Goal: Task Accomplishment & Management: Complete application form

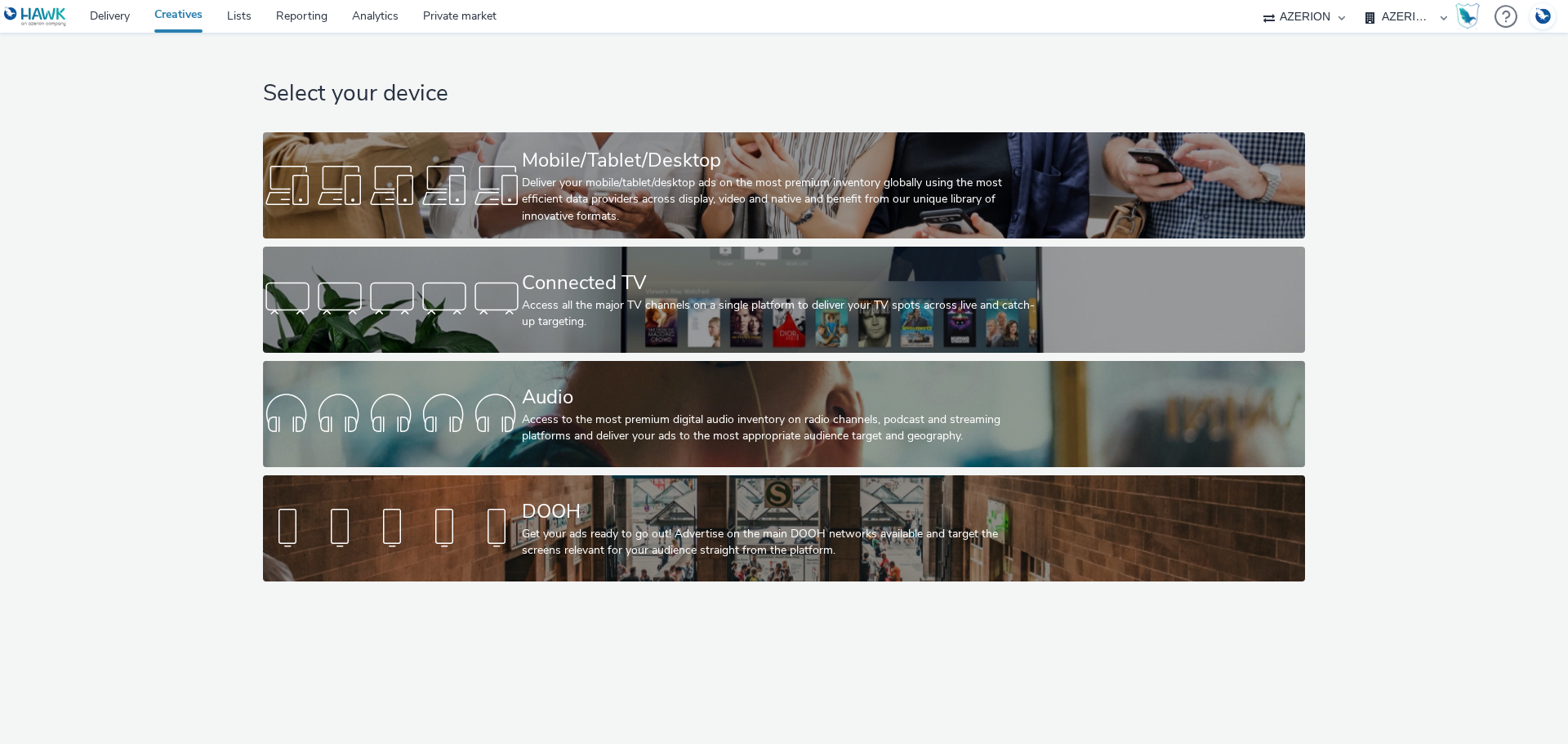
select select "b626f941-834b-427f-b453-0a2b95f57350"
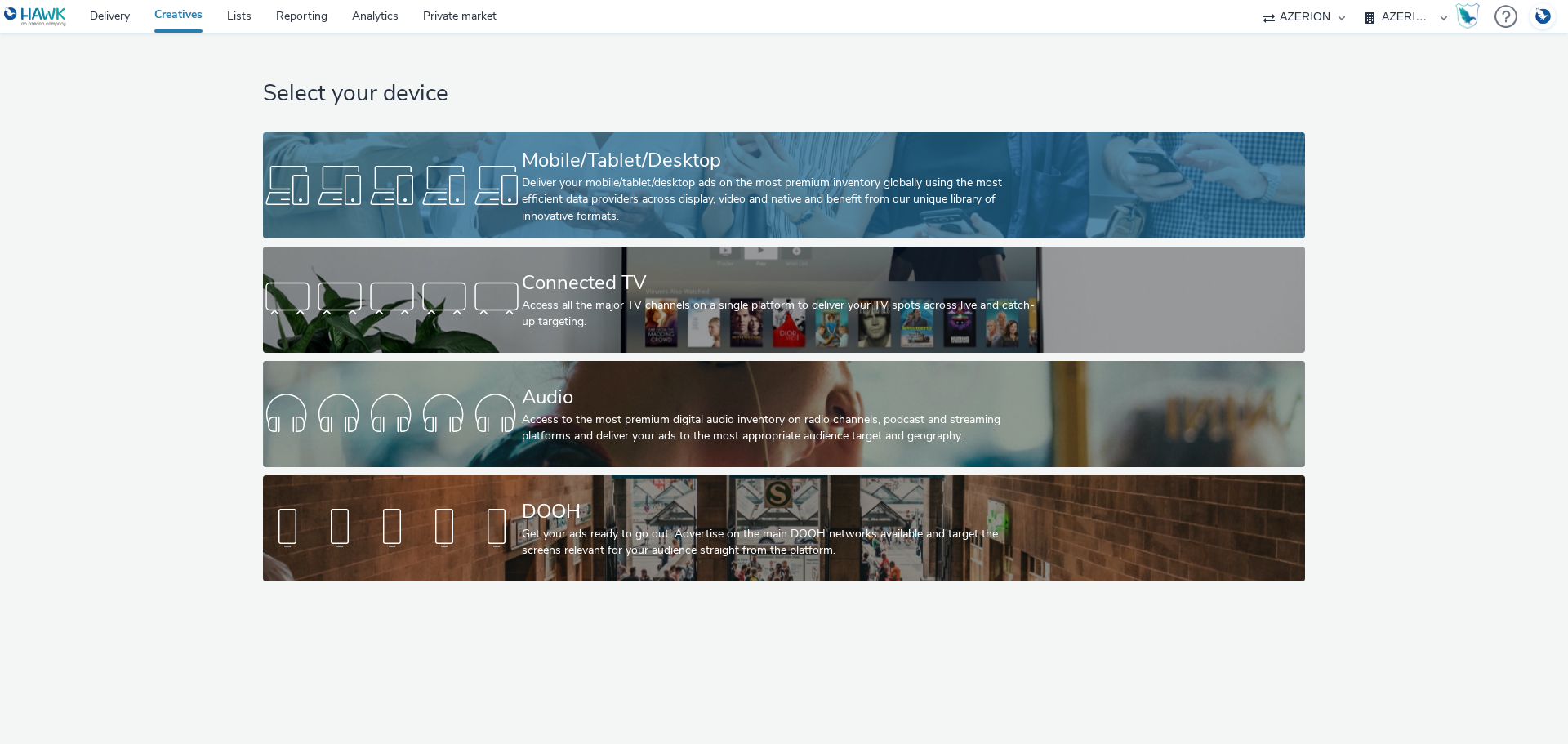
click at [567, 187] on div "Deliver your mobile/tablet/desktop ads on the most premium inventory globally u…" at bounding box center [780, 199] width 518 height 50
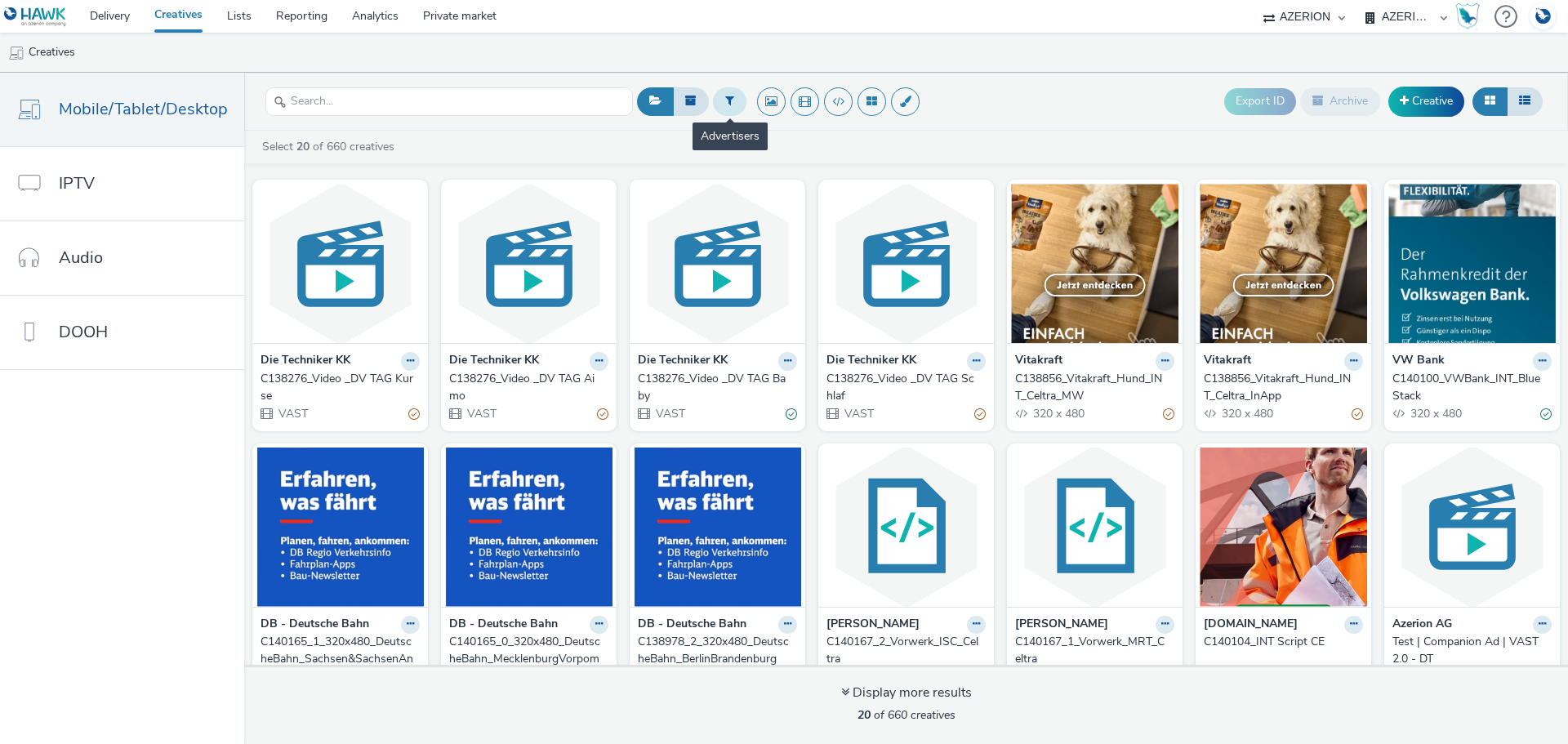
click at [727, 101] on icon at bounding box center [729, 100] width 9 height 12
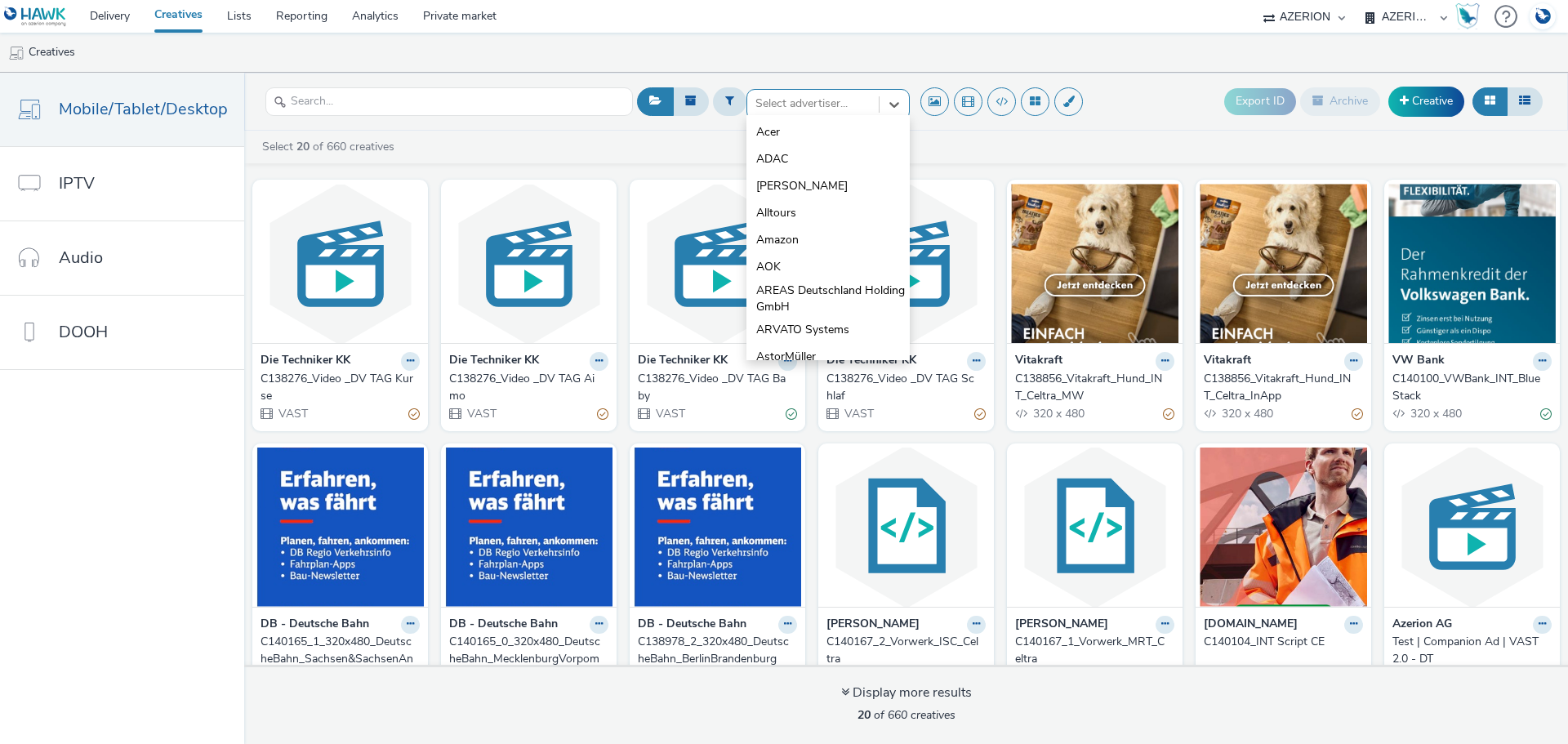
click at [814, 115] on div "option Acer focused, 1 of 10. 10 results available. Use Up and Down to choose o…" at bounding box center [829, 102] width 164 height 26
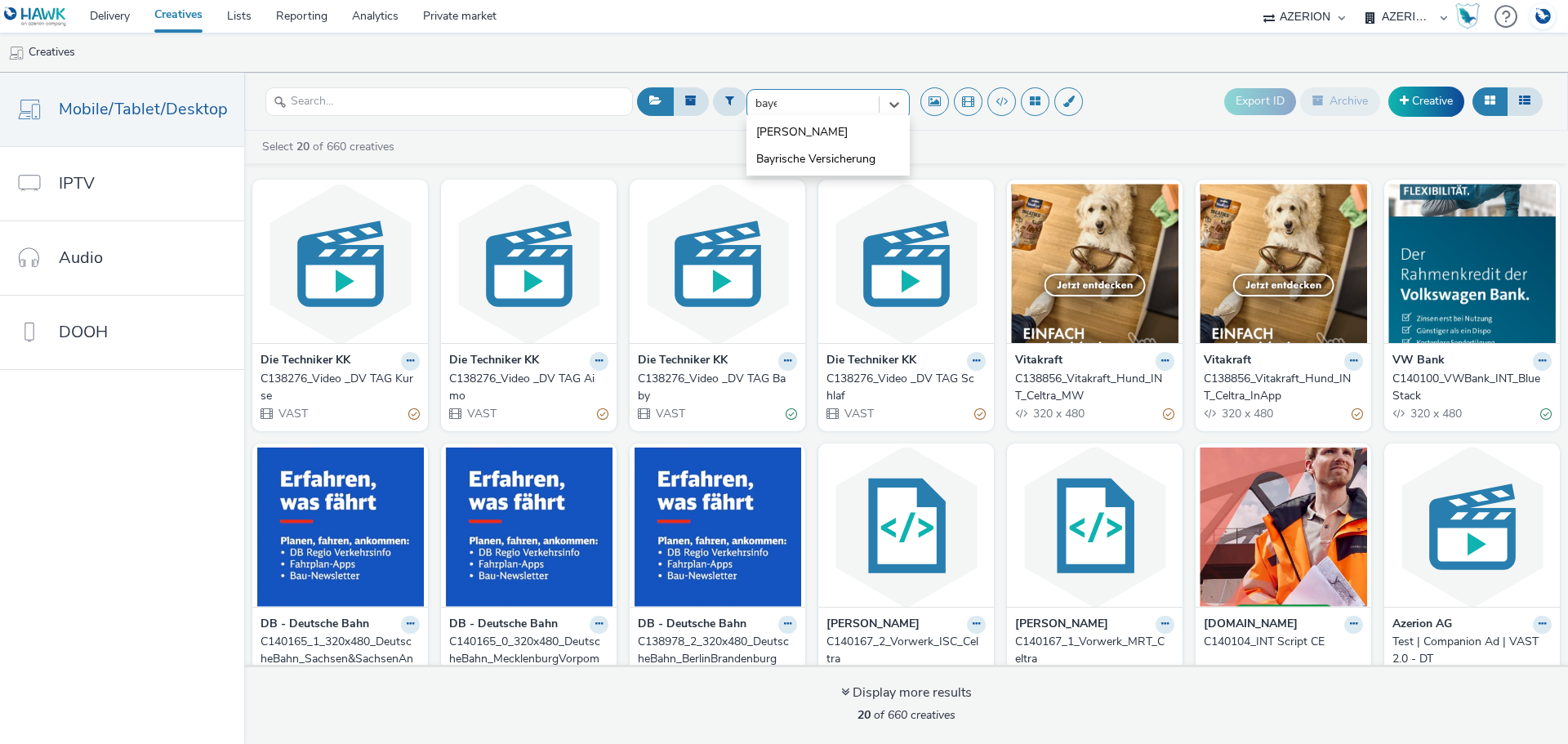
type input "bayer"
click at [804, 132] on li "[PERSON_NAME]" at bounding box center [829, 132] width 164 height 27
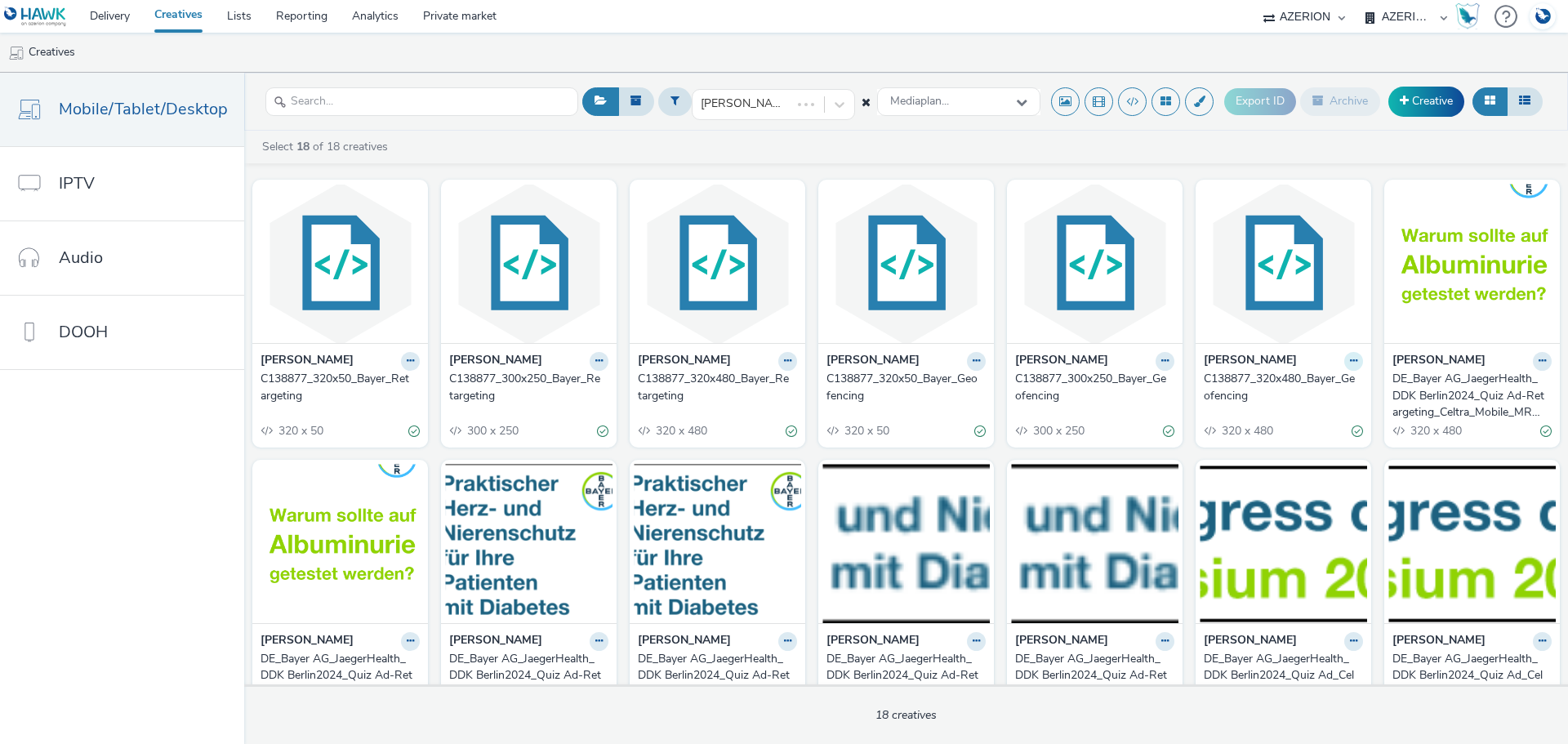
click at [1350, 358] on icon at bounding box center [1353, 361] width 7 height 10
click at [1302, 420] on link "Duplicate" at bounding box center [1302, 422] width 123 height 33
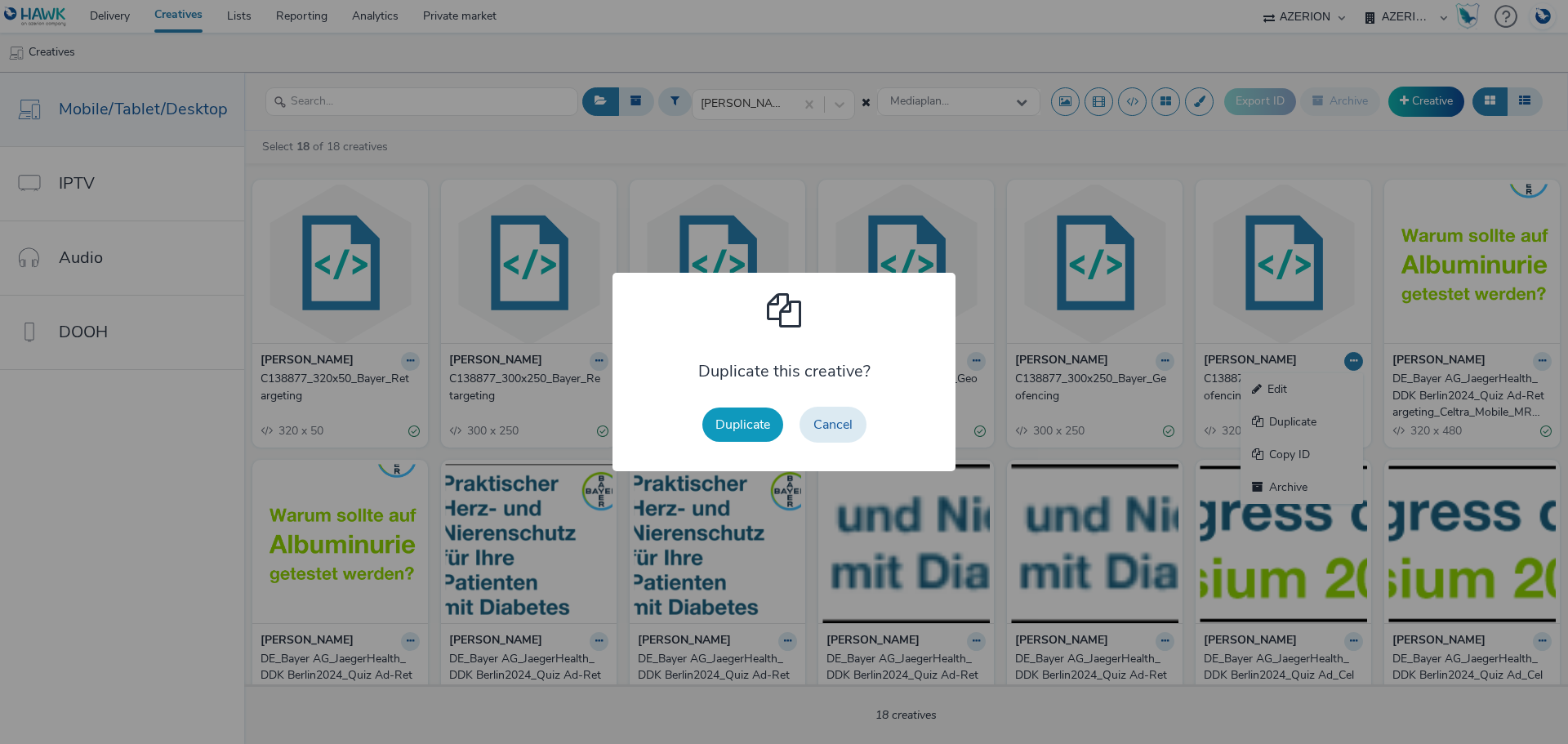
click at [757, 428] on button "Duplicate" at bounding box center [742, 425] width 81 height 35
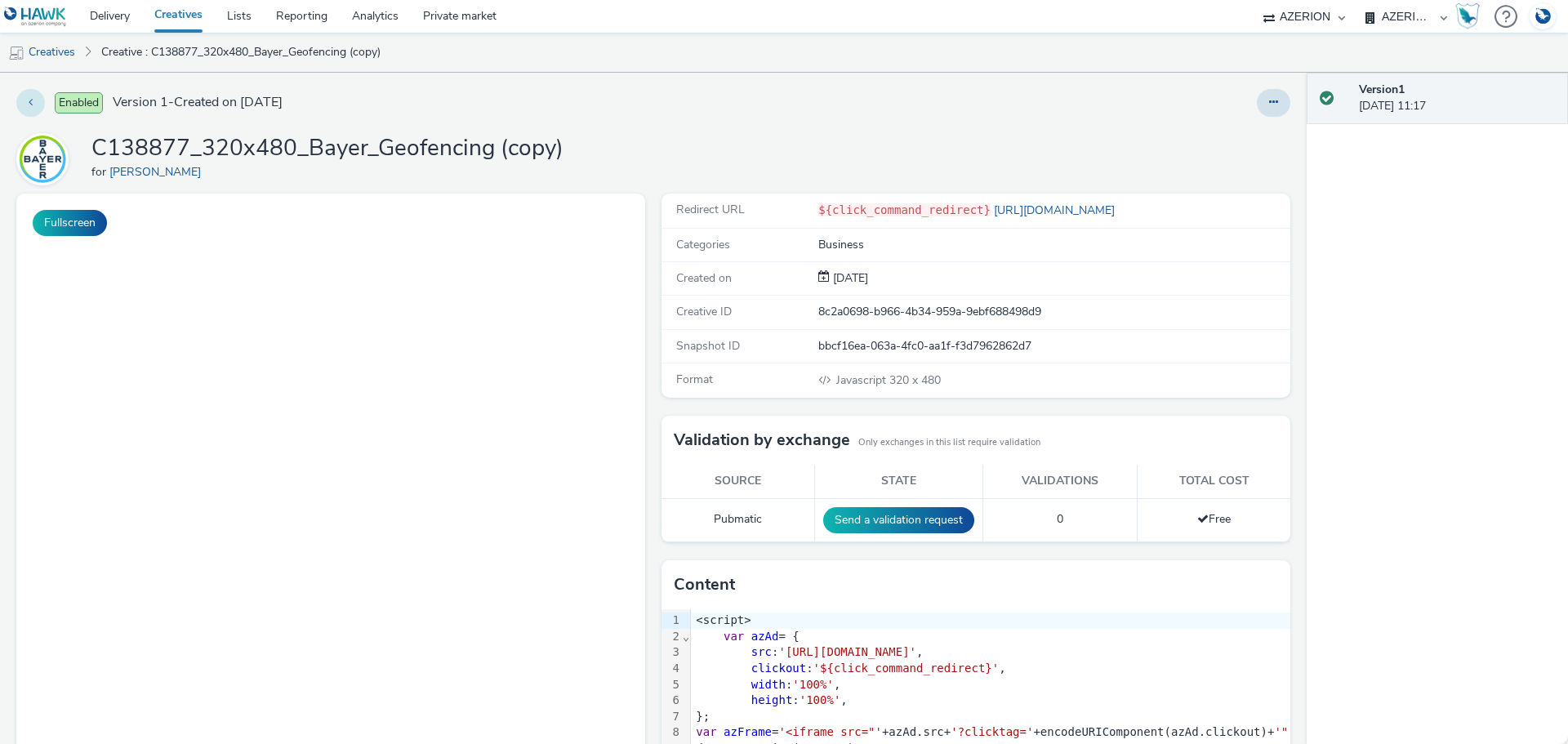
click at [22, 100] on button at bounding box center [30, 103] width 28 height 28
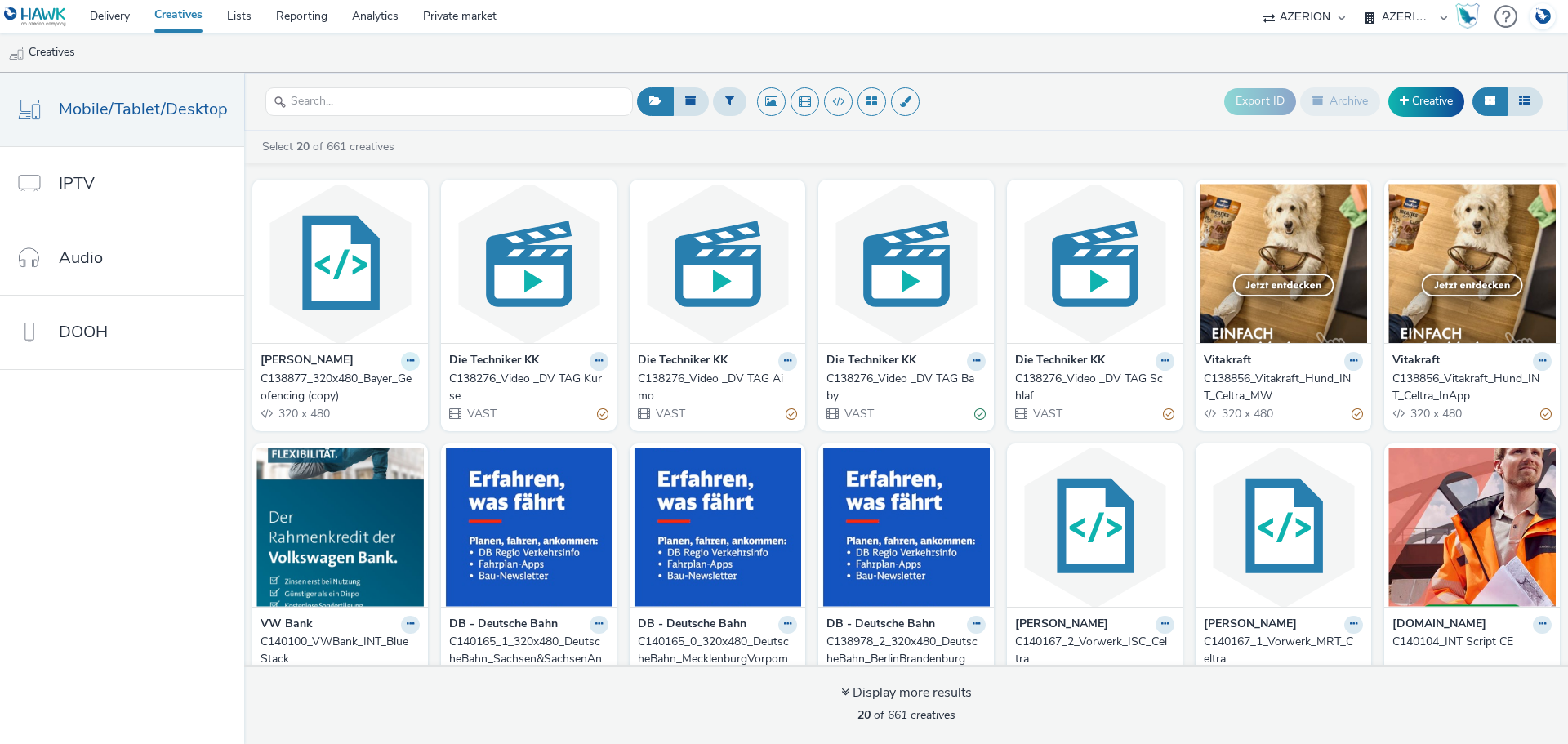
click at [407, 358] on icon at bounding box center [410, 361] width 7 height 10
click at [735, 100] on button at bounding box center [729, 101] width 34 height 28
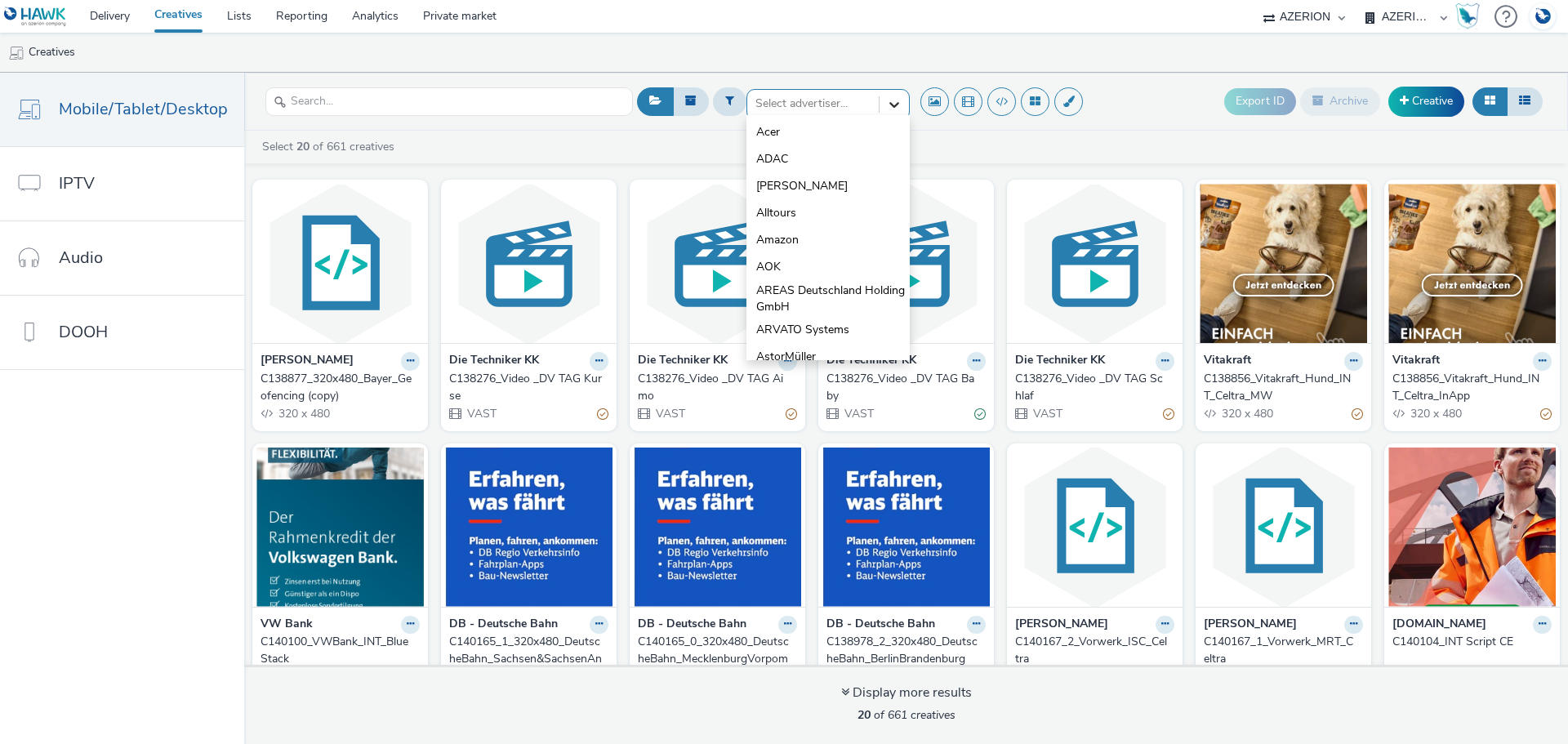
click at [886, 103] on icon at bounding box center [894, 105] width 16 height 16
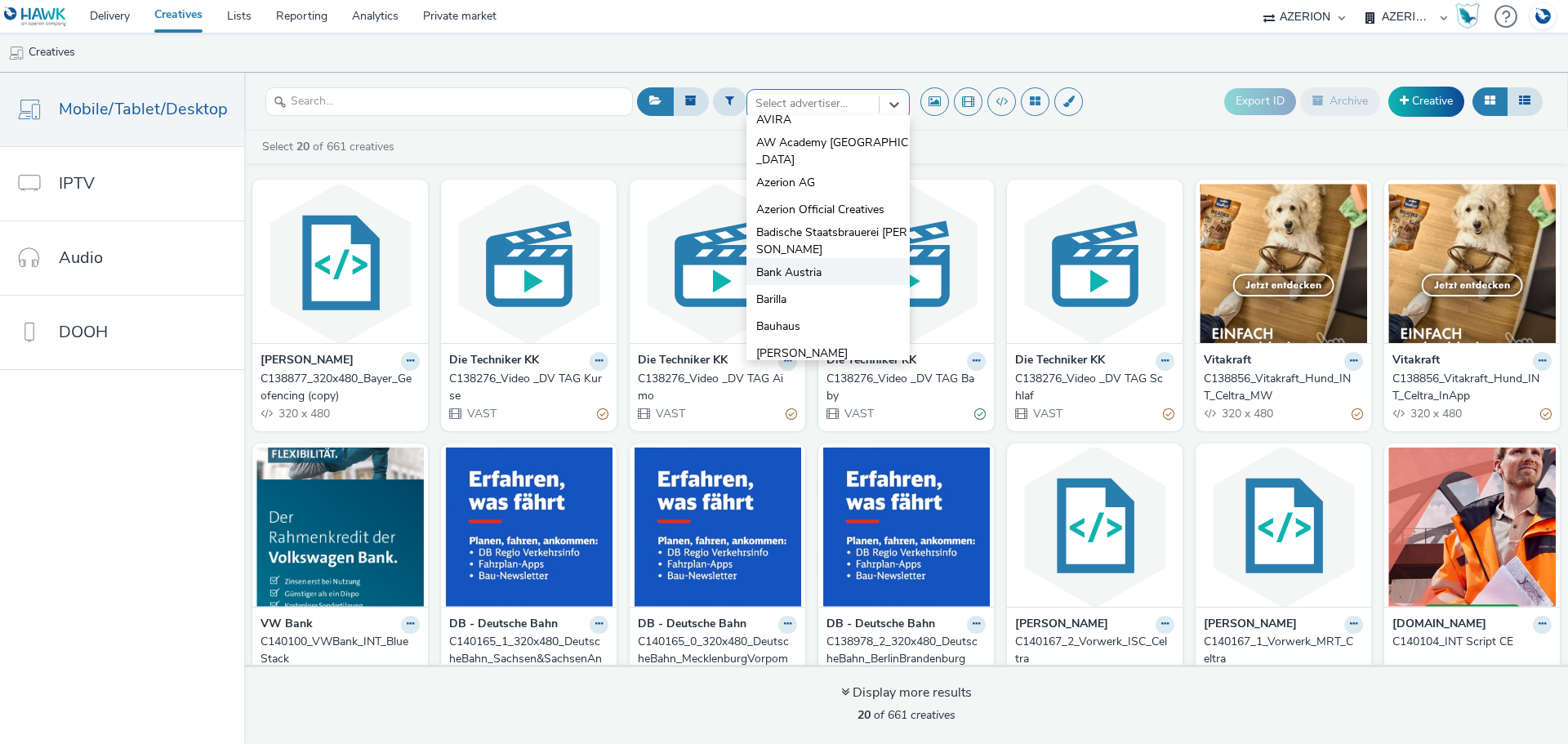
scroll to position [399, 0]
click at [800, 264] on span "[PERSON_NAME]" at bounding box center [802, 272] width 92 height 16
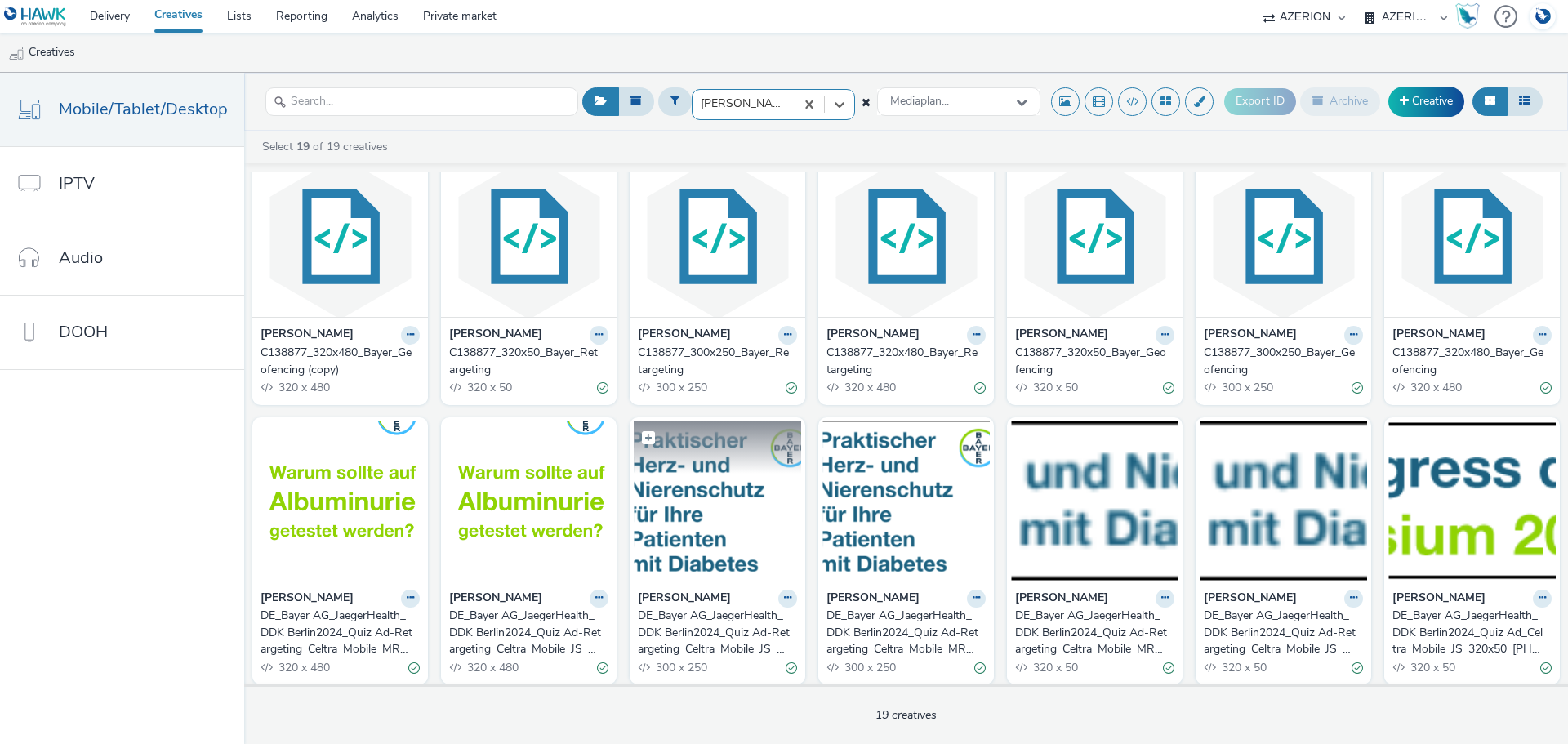
scroll to position [0, 0]
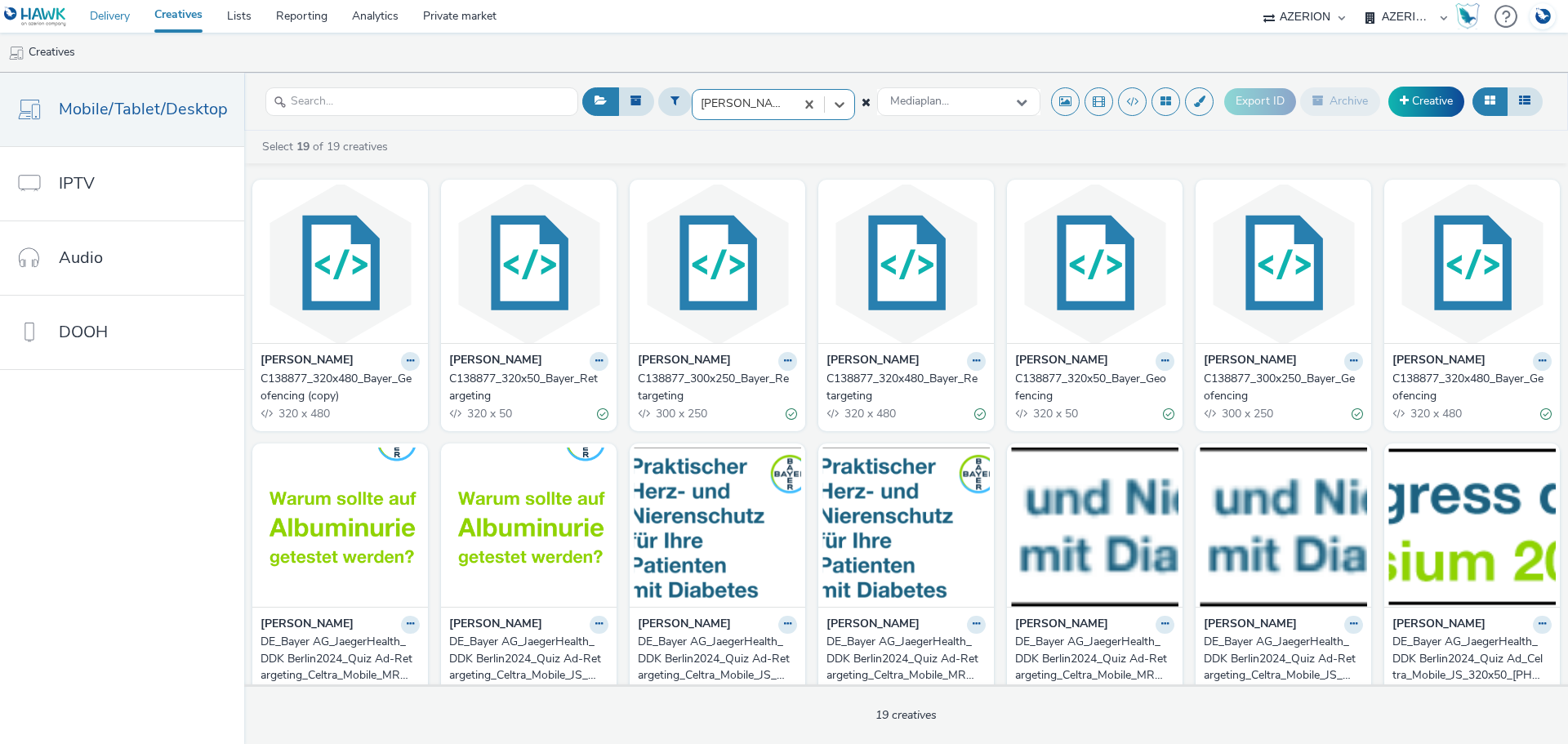
click at [124, 16] on link "Delivery" at bounding box center [109, 16] width 65 height 33
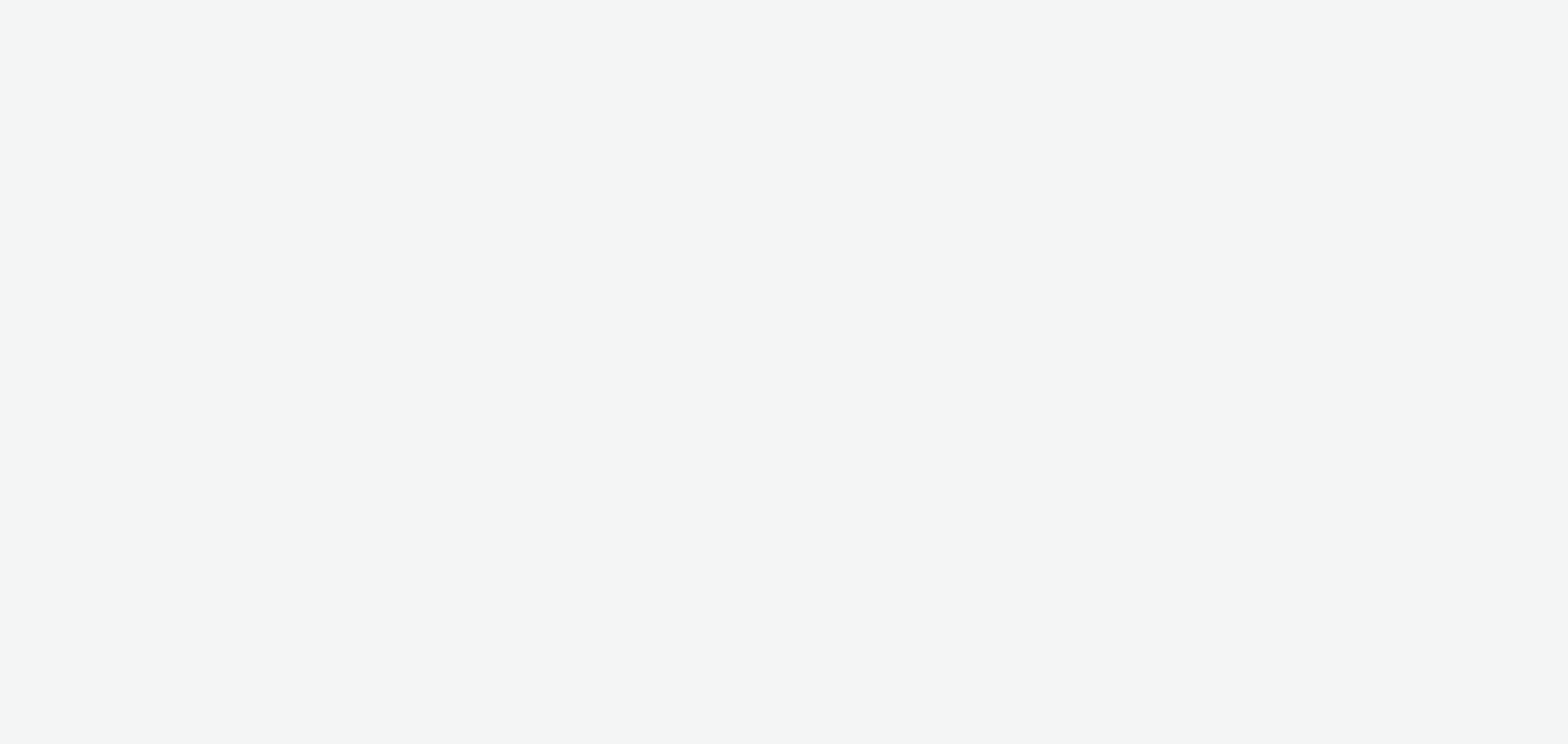
select select "b626f941-834b-427f-b453-0a2b95f57350"
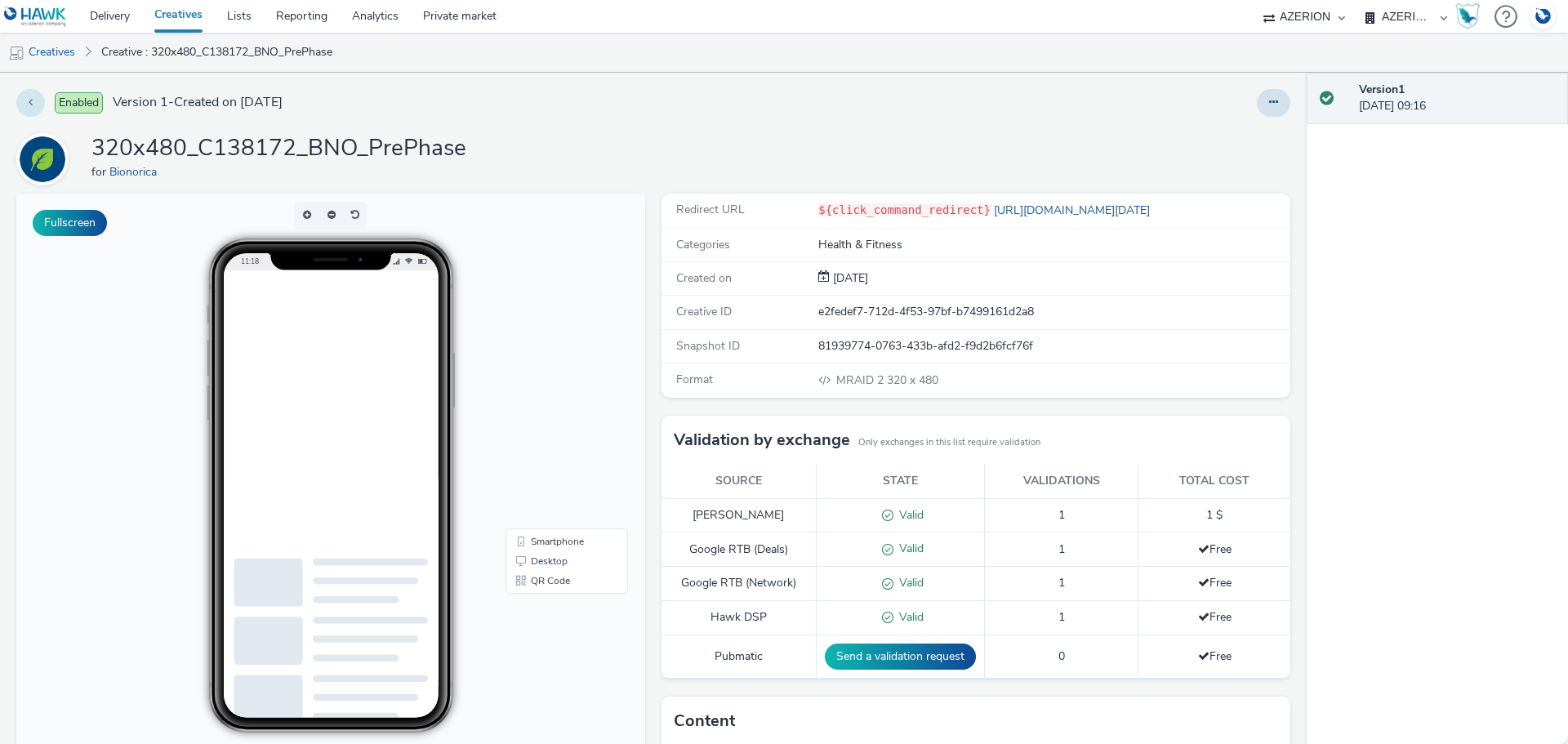
click at [35, 101] on button at bounding box center [30, 103] width 28 height 28
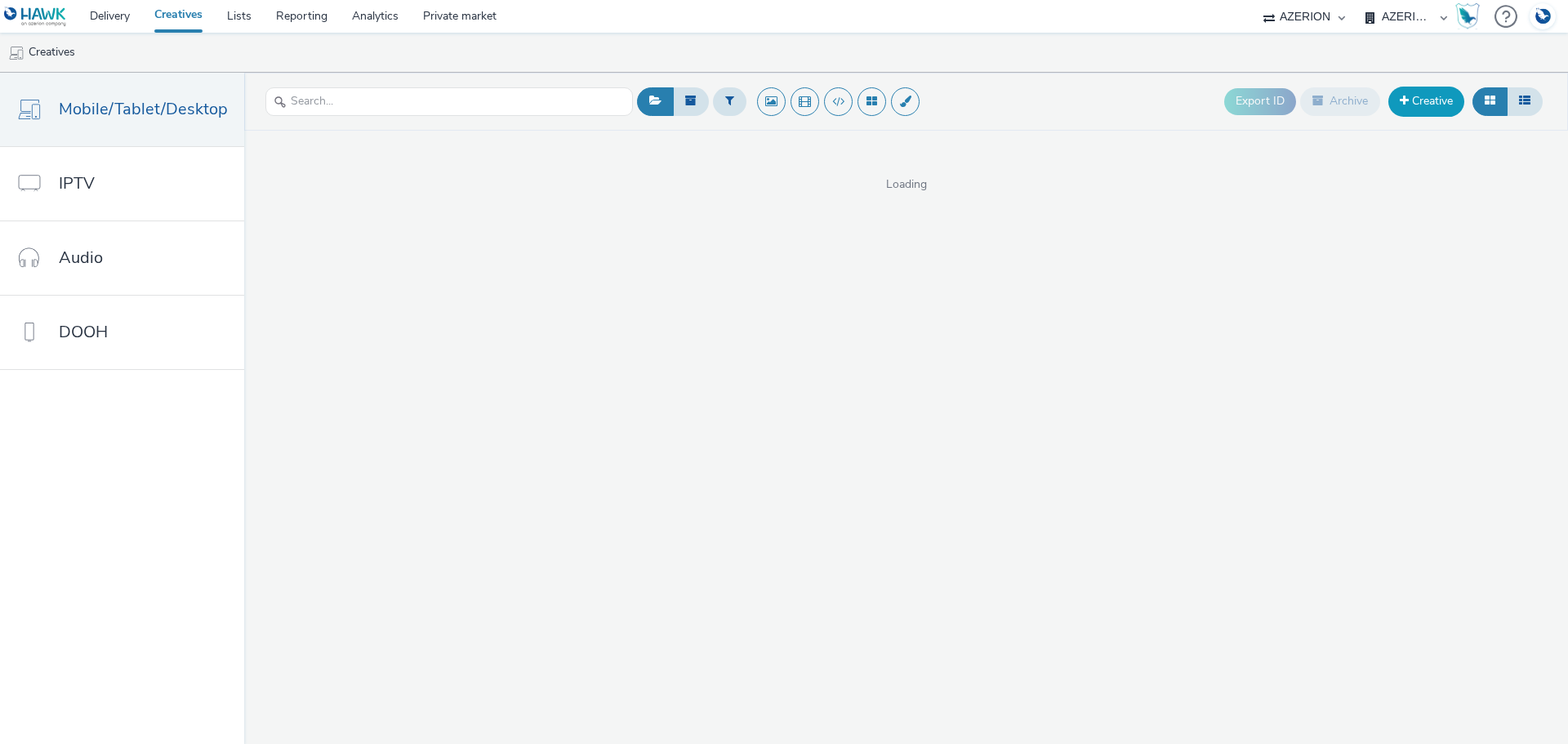
click at [1418, 100] on link "Creative" at bounding box center [1427, 101] width 76 height 29
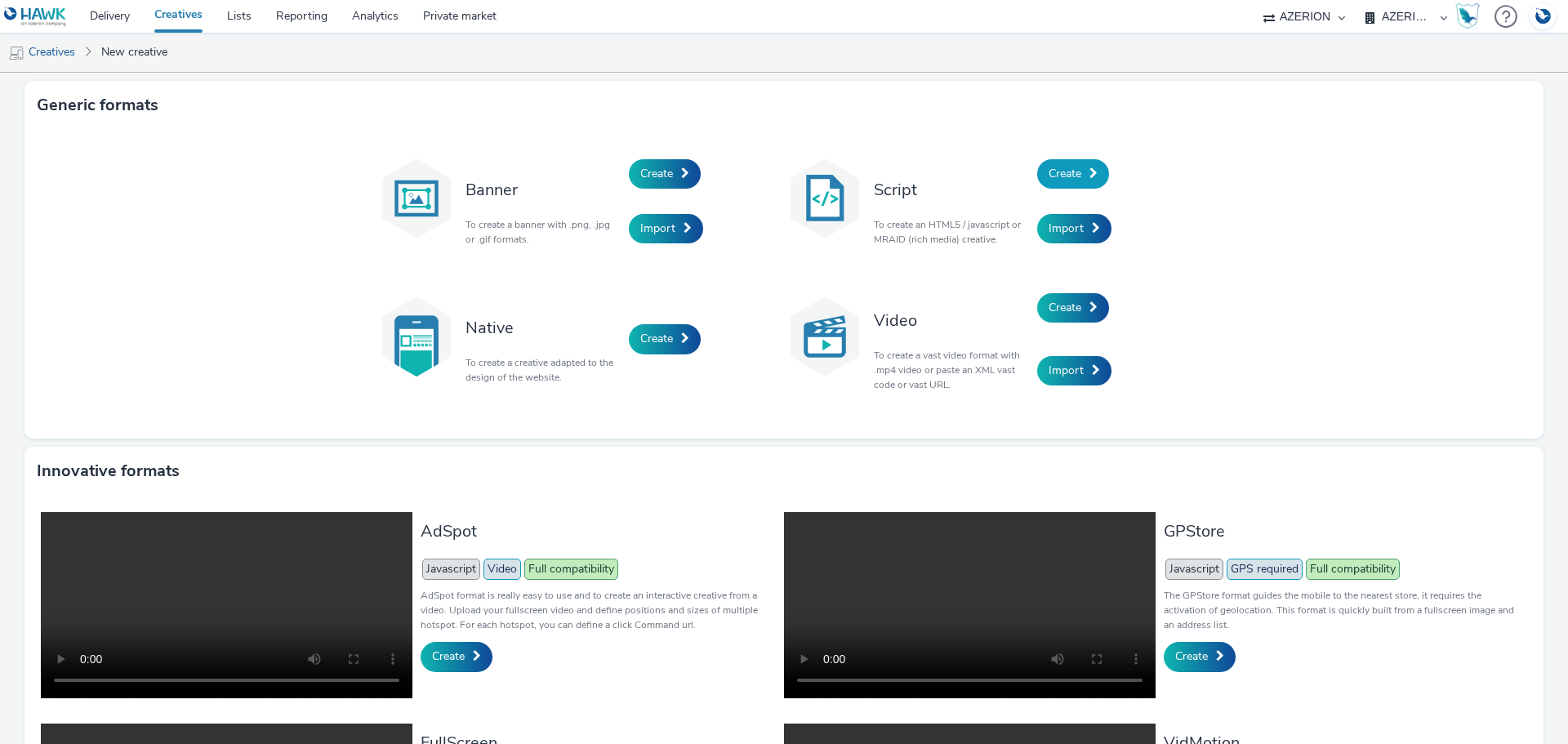
click at [1080, 176] on link "Create" at bounding box center [1072, 174] width 72 height 29
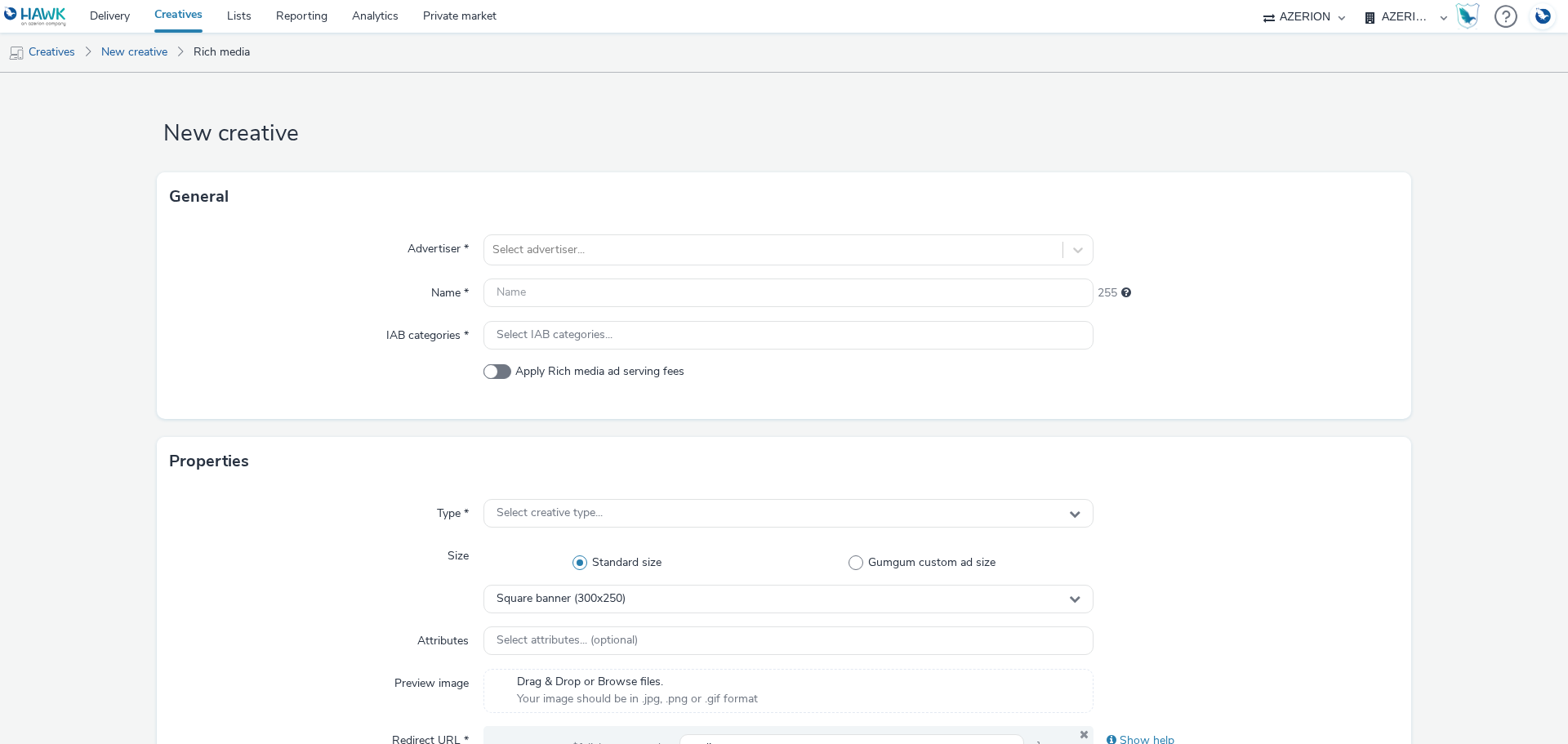
click at [642, 231] on div "Advertiser * Select advertiser... Name * 255 IAB categories * Select IAB catego…" at bounding box center [783, 319] width 1254 height 197
click at [644, 244] on div at bounding box center [773, 250] width 562 height 20
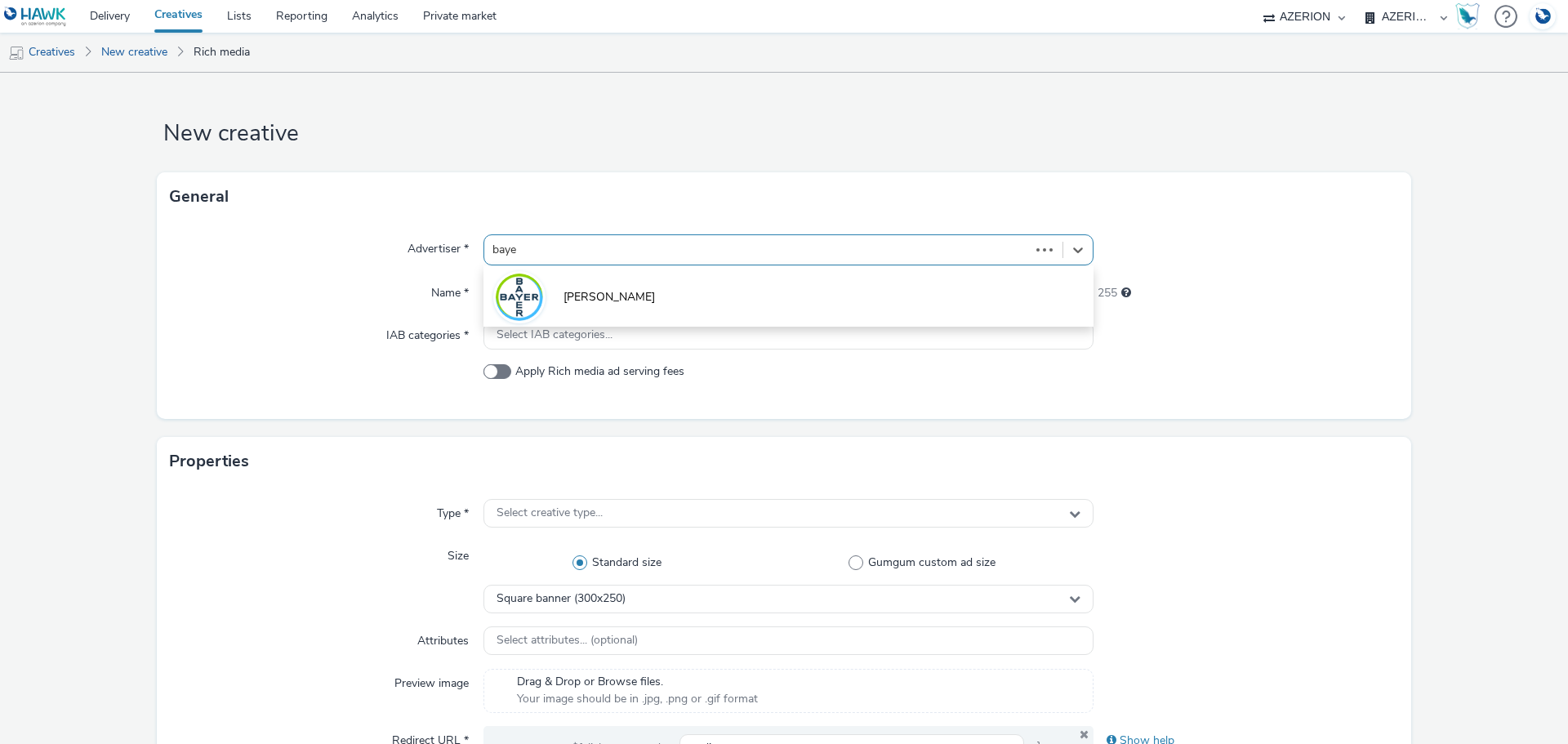
type input "bayer"
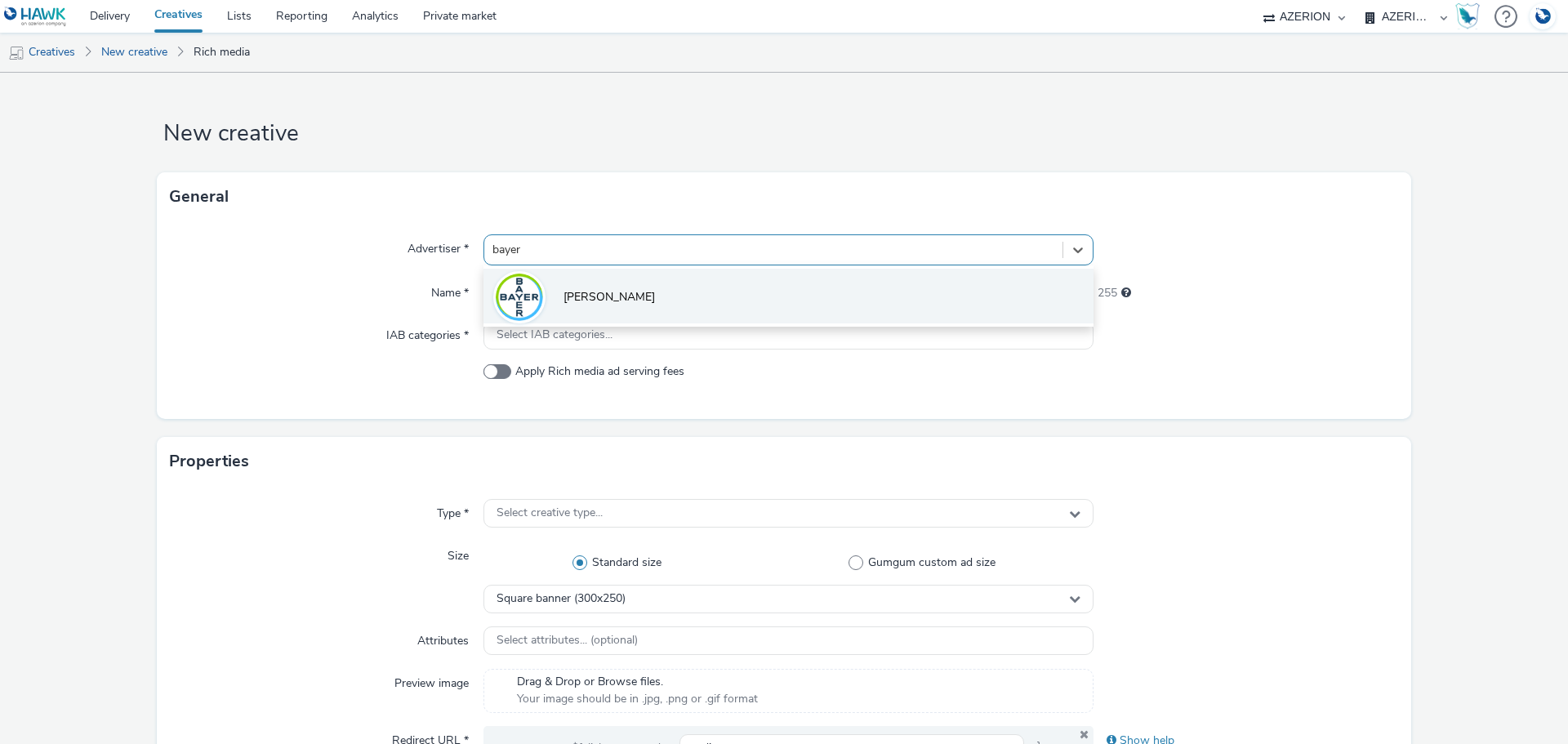
click at [618, 308] on li "[PERSON_NAME]" at bounding box center [789, 296] width 610 height 55
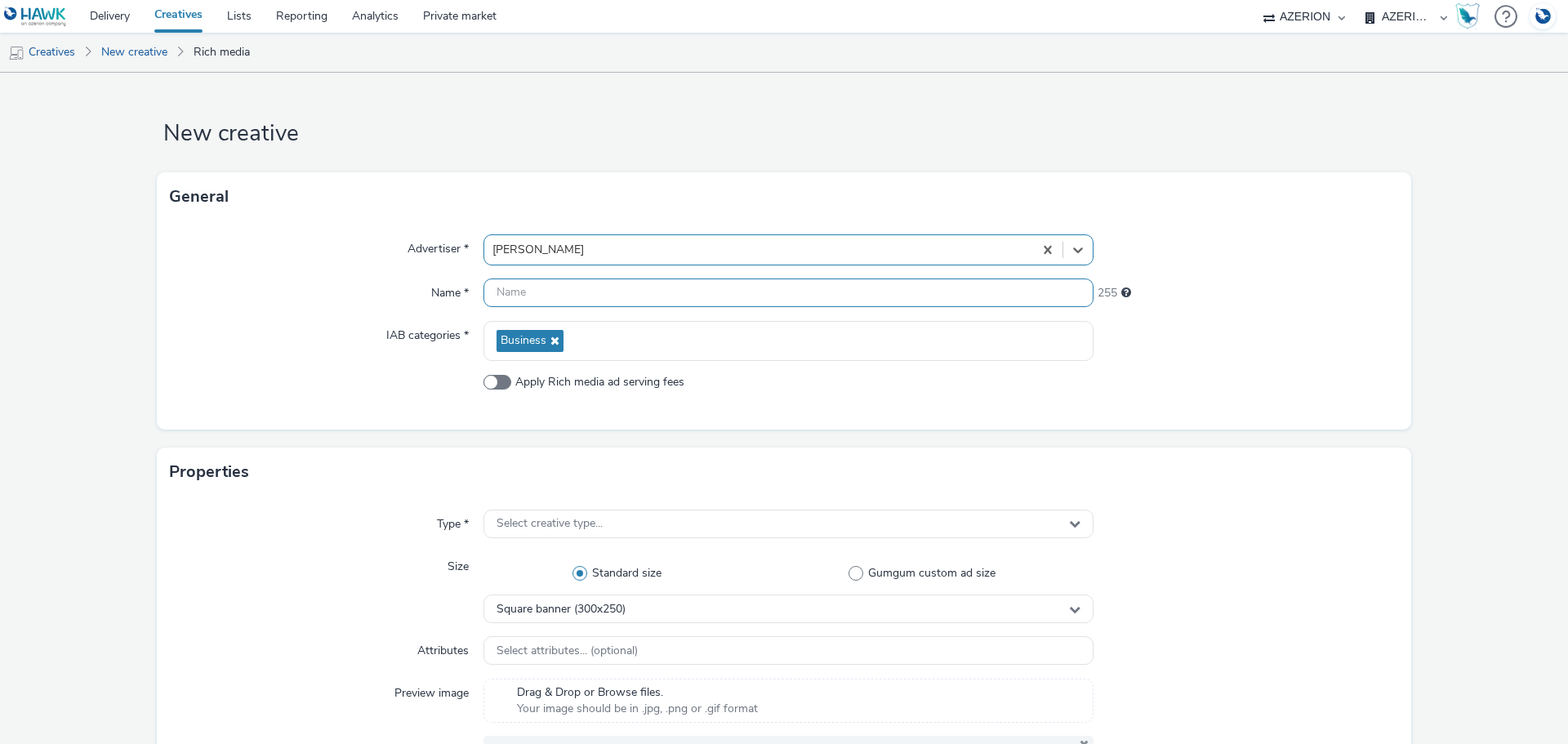
click at [635, 285] on input "text" at bounding box center [789, 292] width 610 height 28
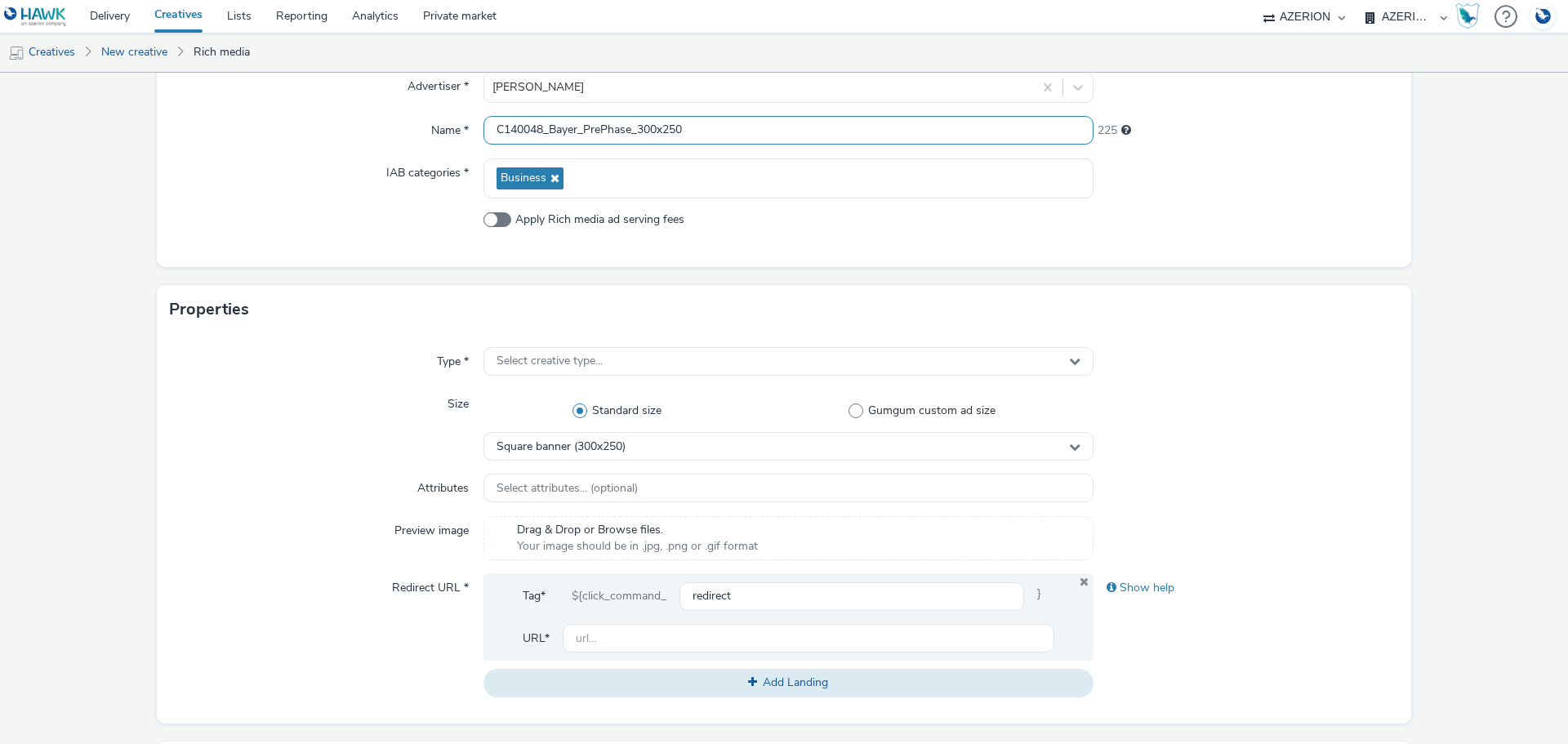
scroll to position [164, 0]
type input "C140048_Bayer_PrePhase_300x250"
click at [626, 355] on div "Select creative type..." at bounding box center [789, 360] width 610 height 28
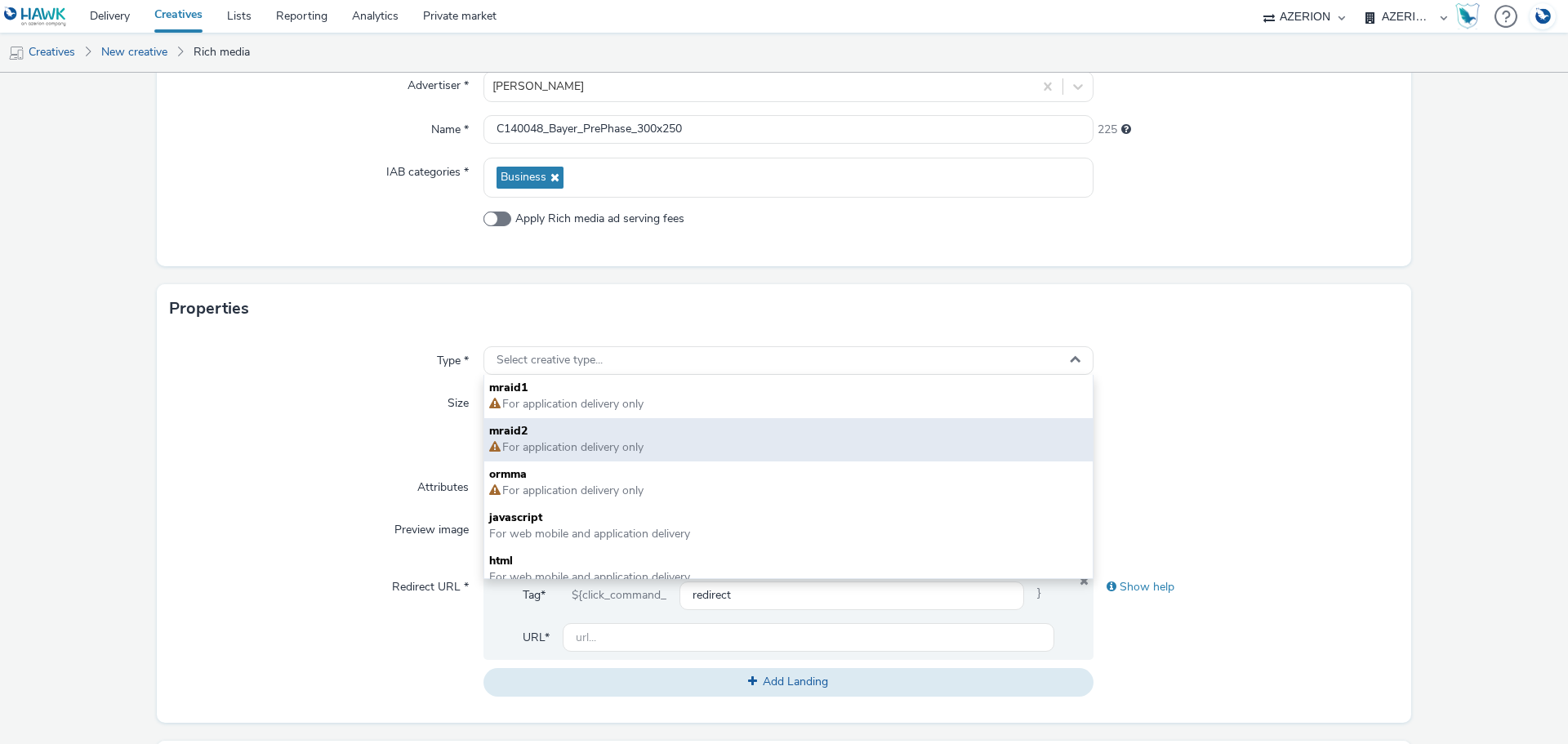
click at [612, 441] on span "For application delivery only" at bounding box center [571, 447] width 143 height 15
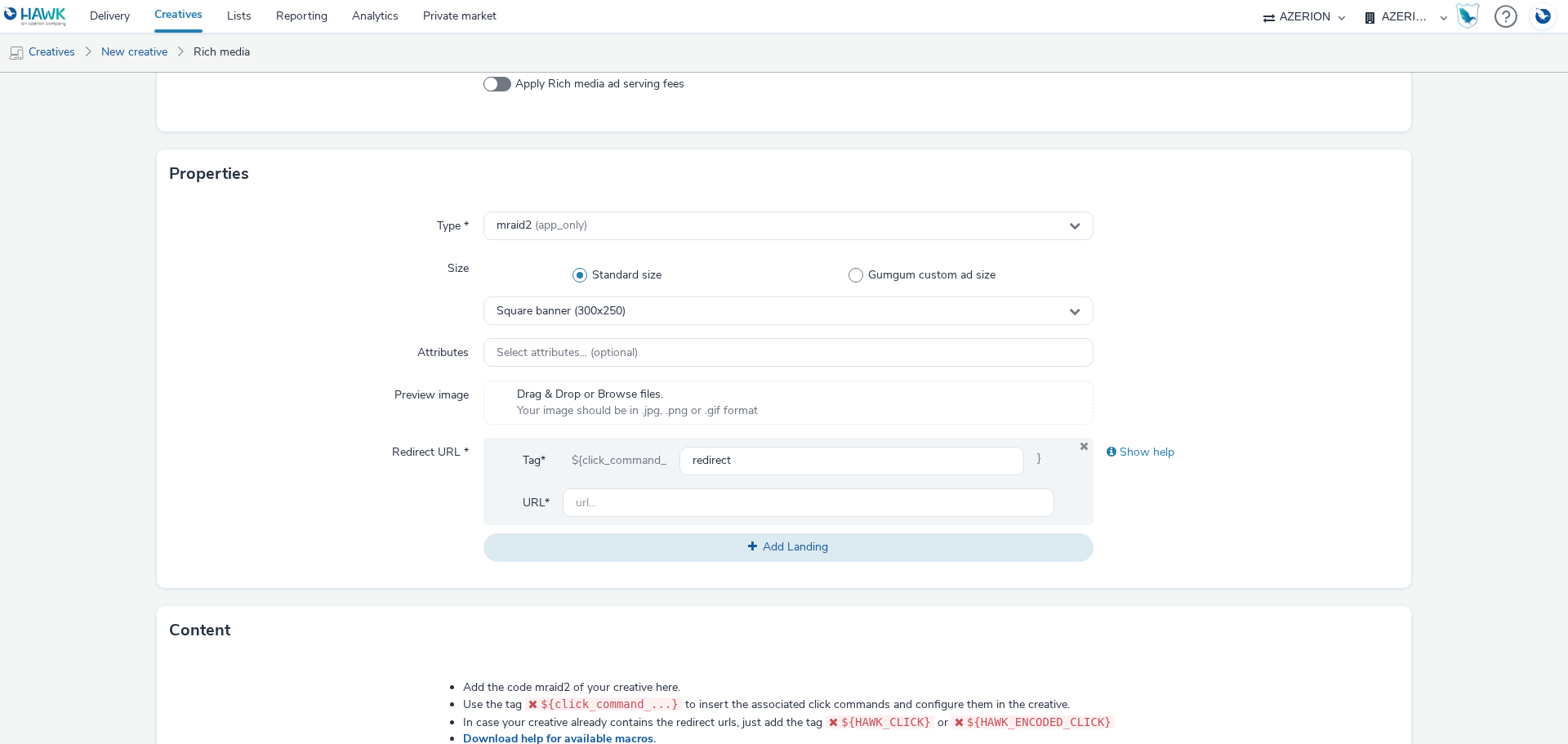
scroll to position [327, 0]
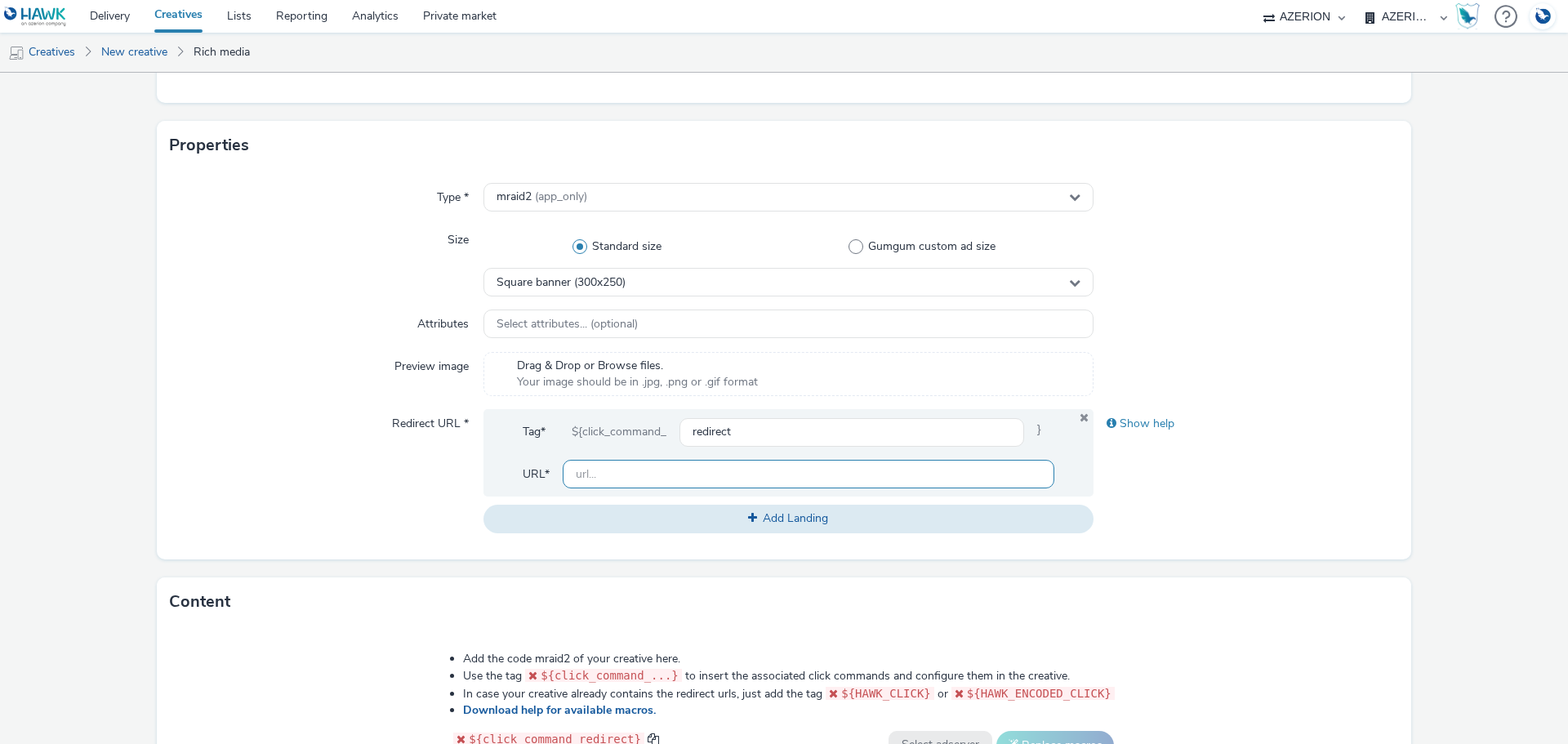
click at [740, 482] on input "text" at bounding box center [809, 474] width 492 height 28
paste input "[URL][DOMAIN_NAME]"
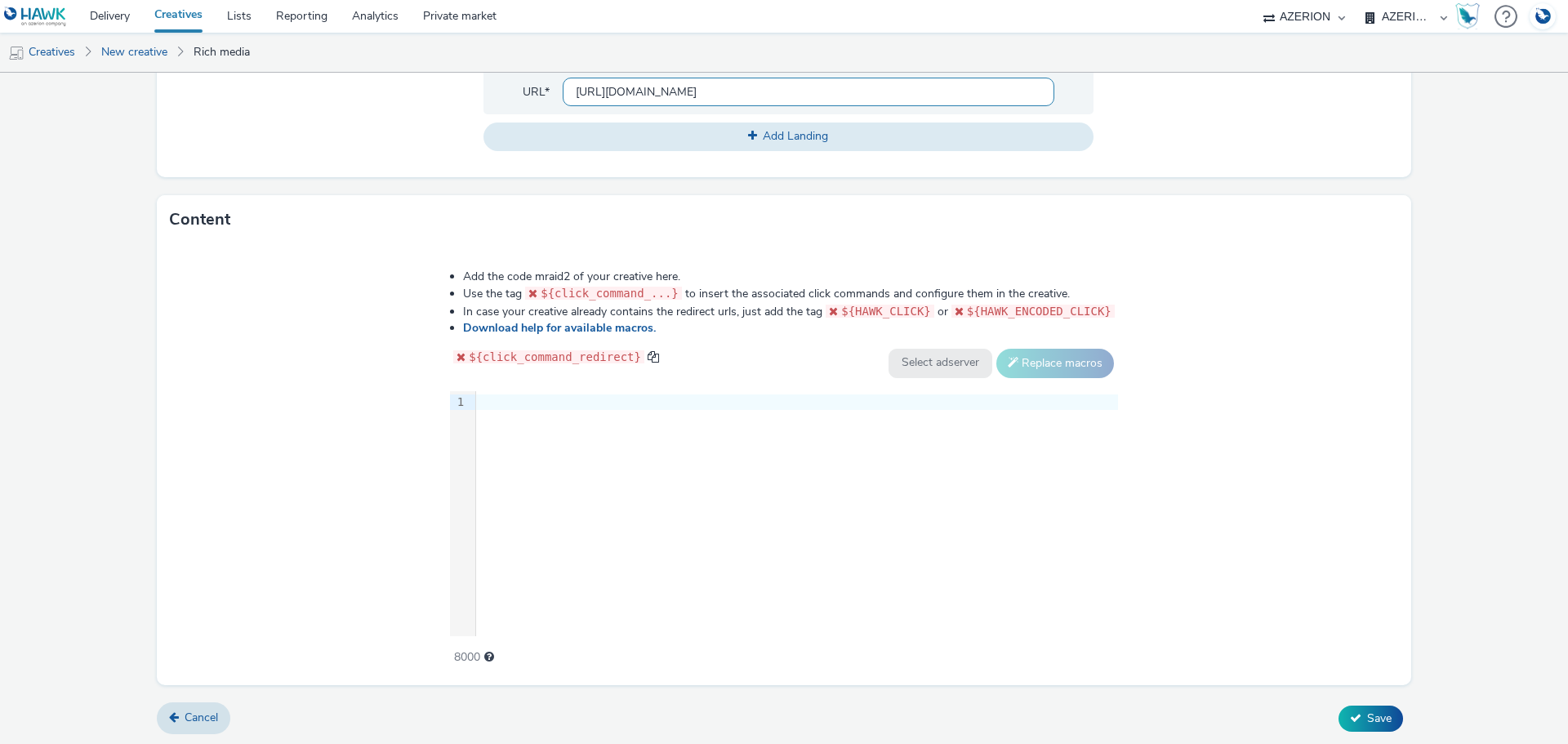
scroll to position [709, 0]
type input "[URL][DOMAIN_NAME]"
click at [730, 495] on div "9 1 ›" at bounding box center [784, 512] width 668 height 245
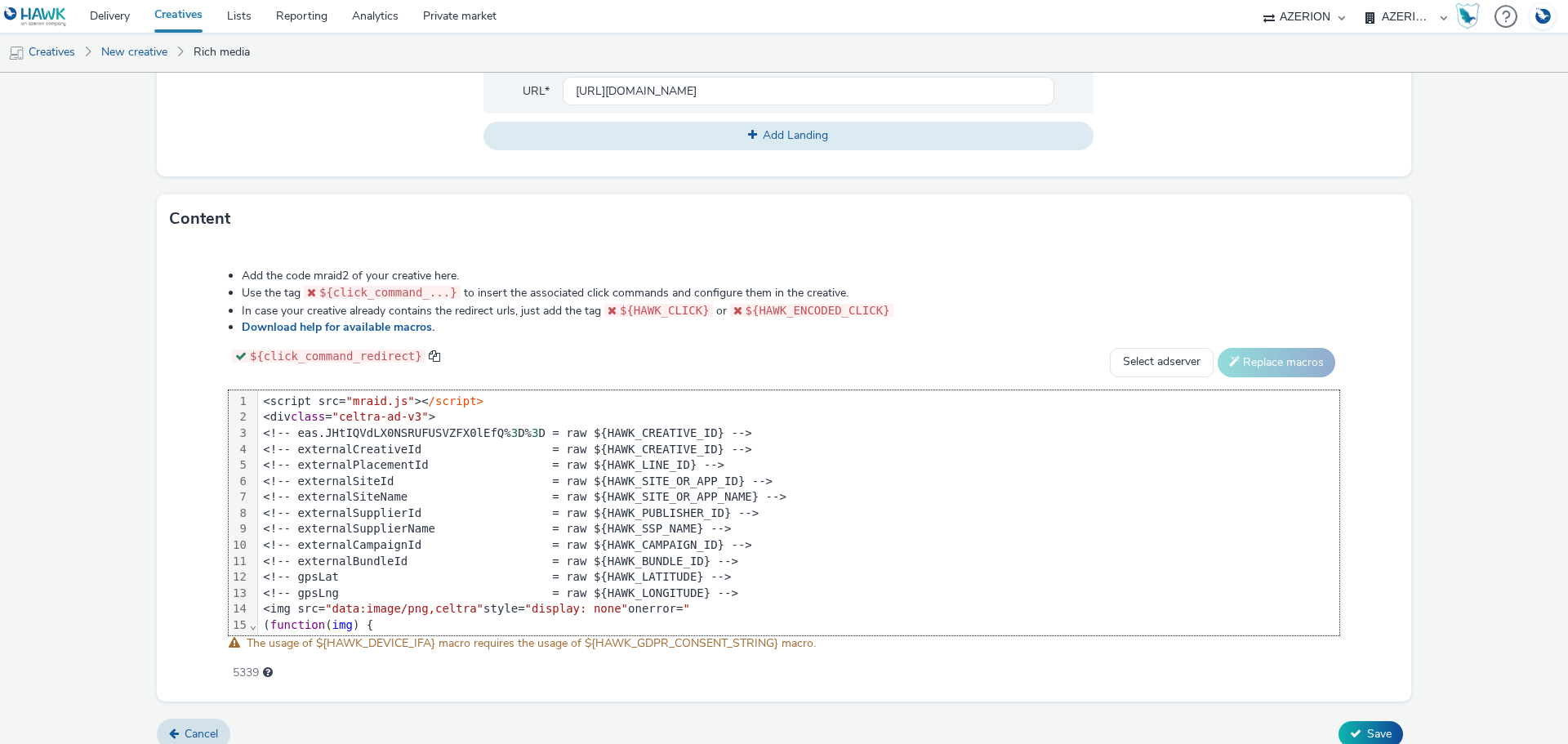
scroll to position [285, 0]
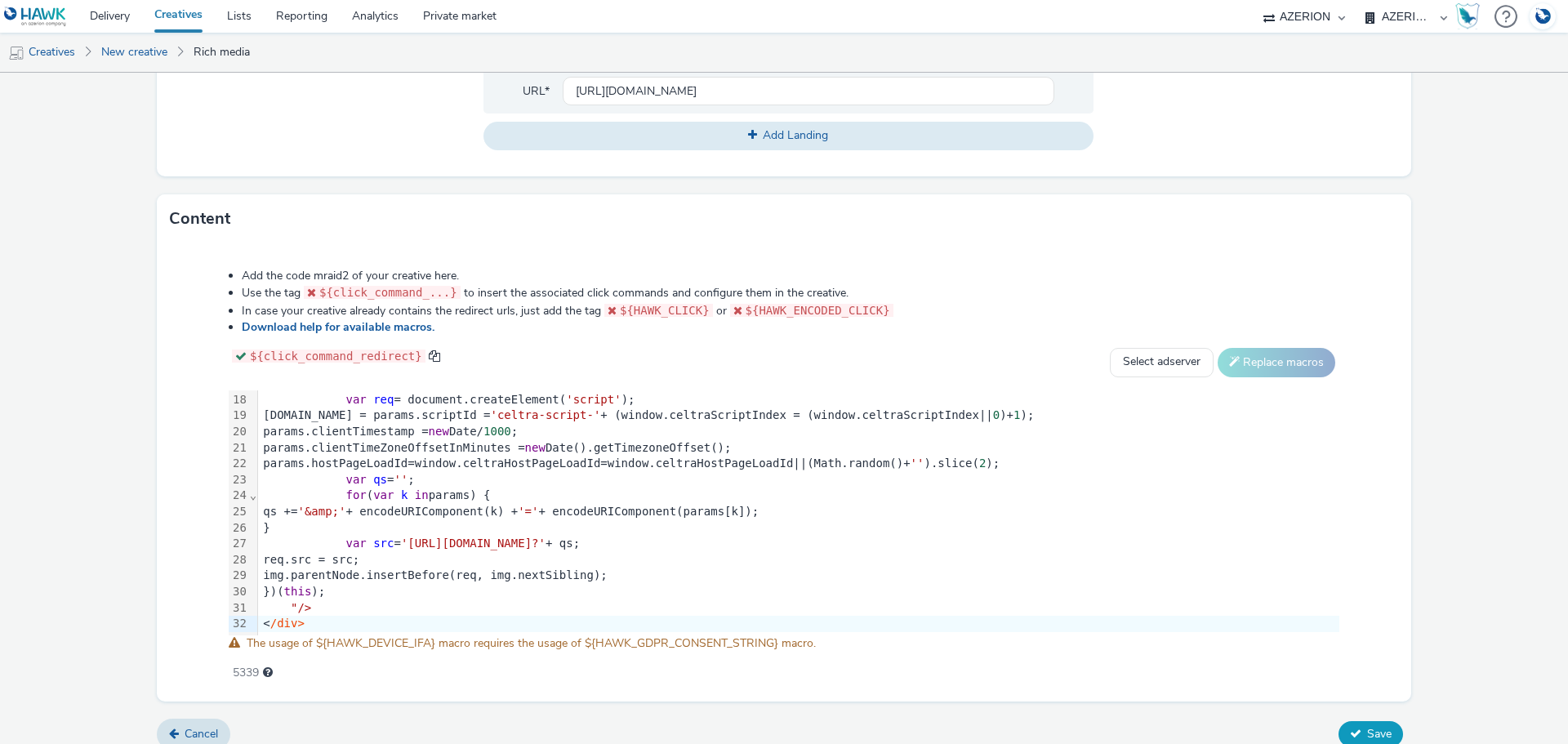
click at [1373, 737] on span "Save" at bounding box center [1379, 733] width 25 height 15
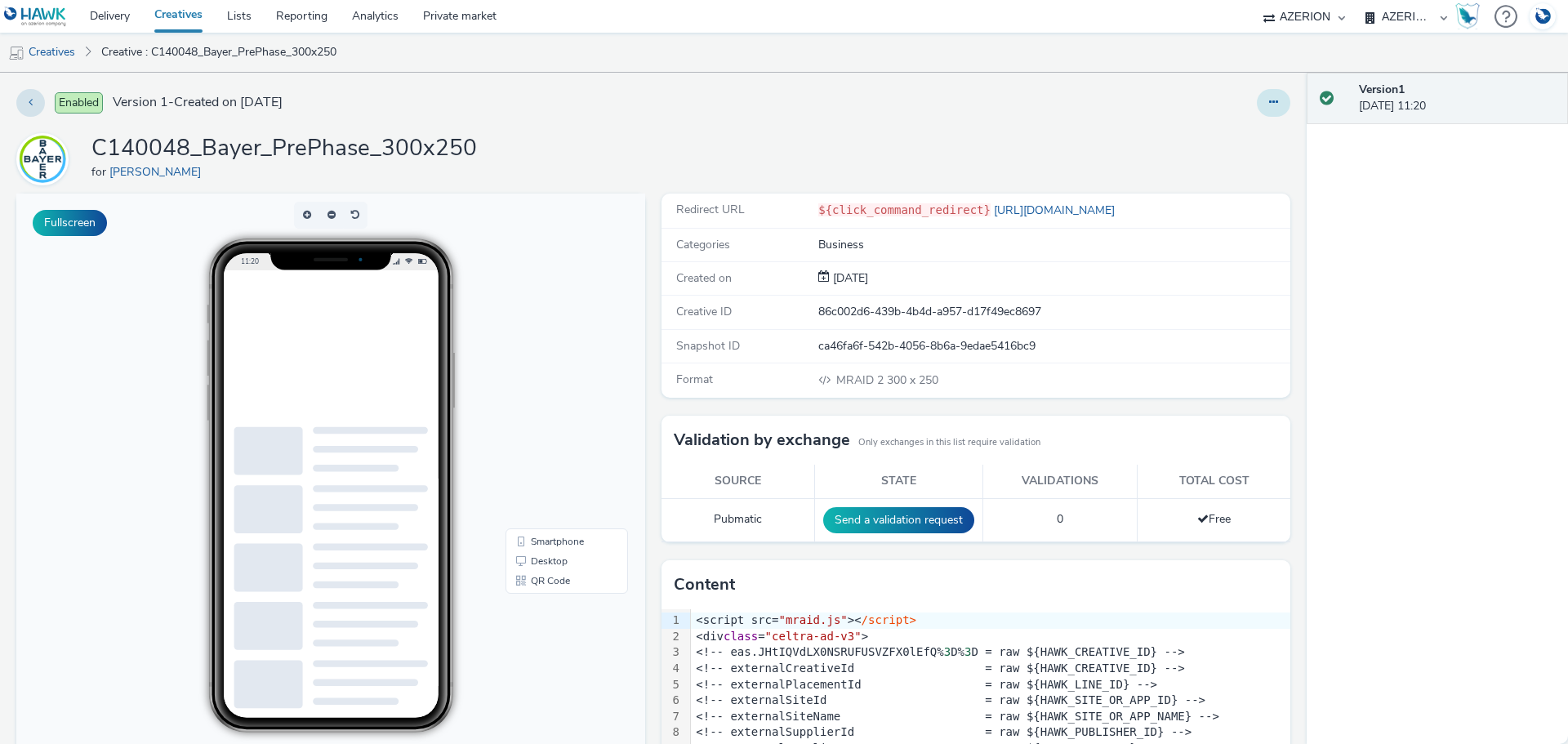
click at [1269, 102] on icon at bounding box center [1273, 102] width 9 height 12
click at [1224, 166] on link "Duplicate" at bounding box center [1229, 168] width 123 height 33
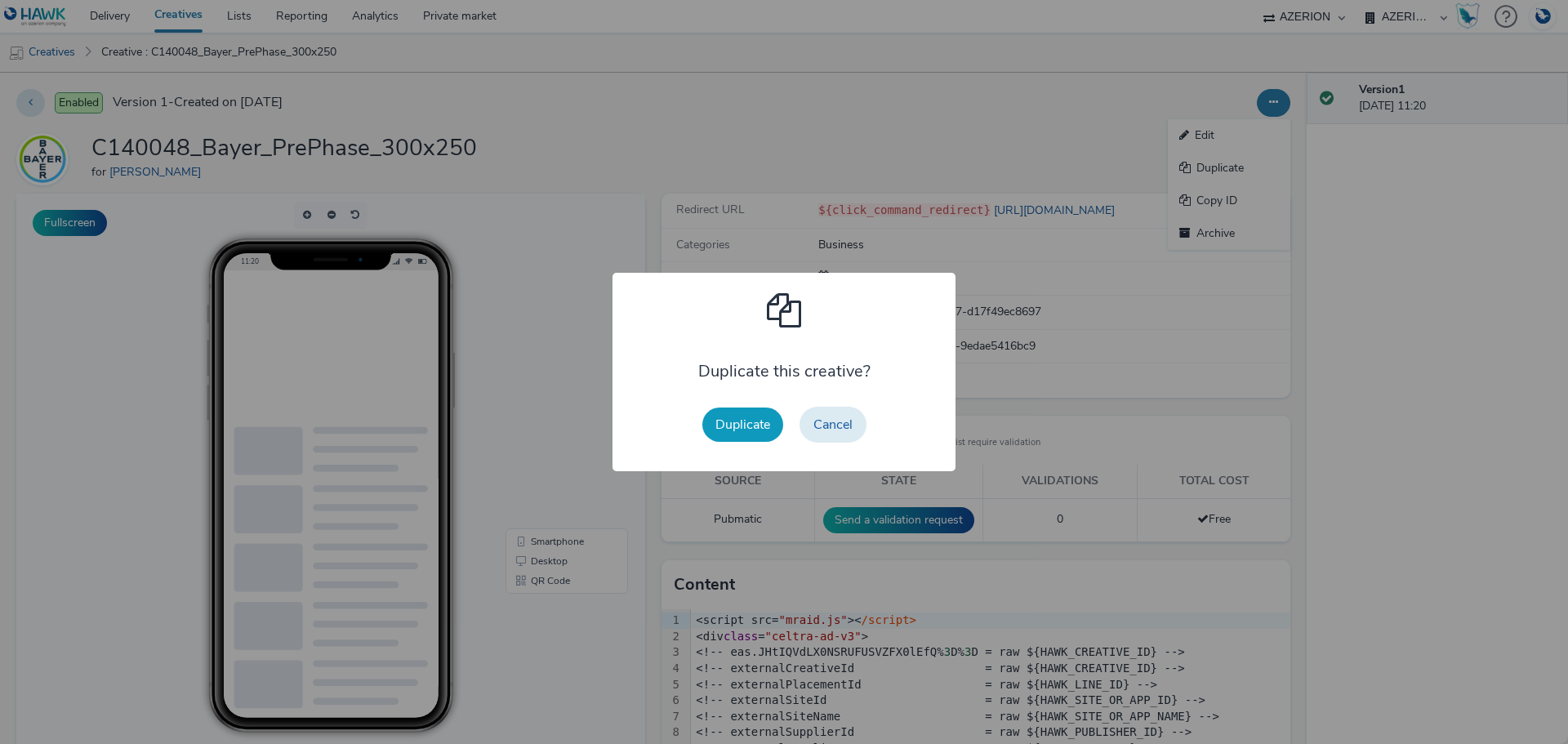
click at [736, 420] on button "Duplicate" at bounding box center [742, 425] width 81 height 35
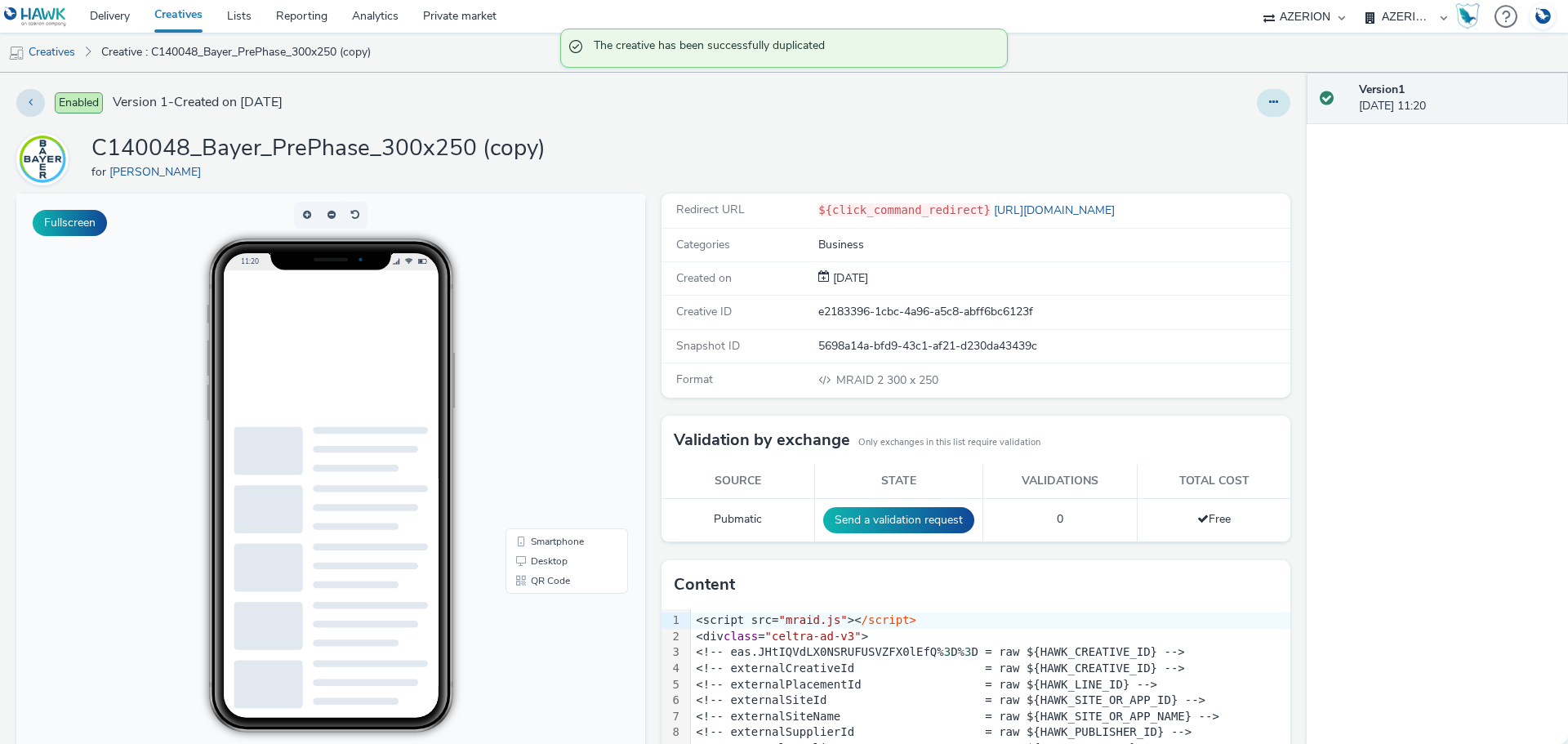
click at [1269, 103] on icon at bounding box center [1273, 102] width 9 height 12
click at [1220, 140] on link "Edit" at bounding box center [1229, 136] width 123 height 33
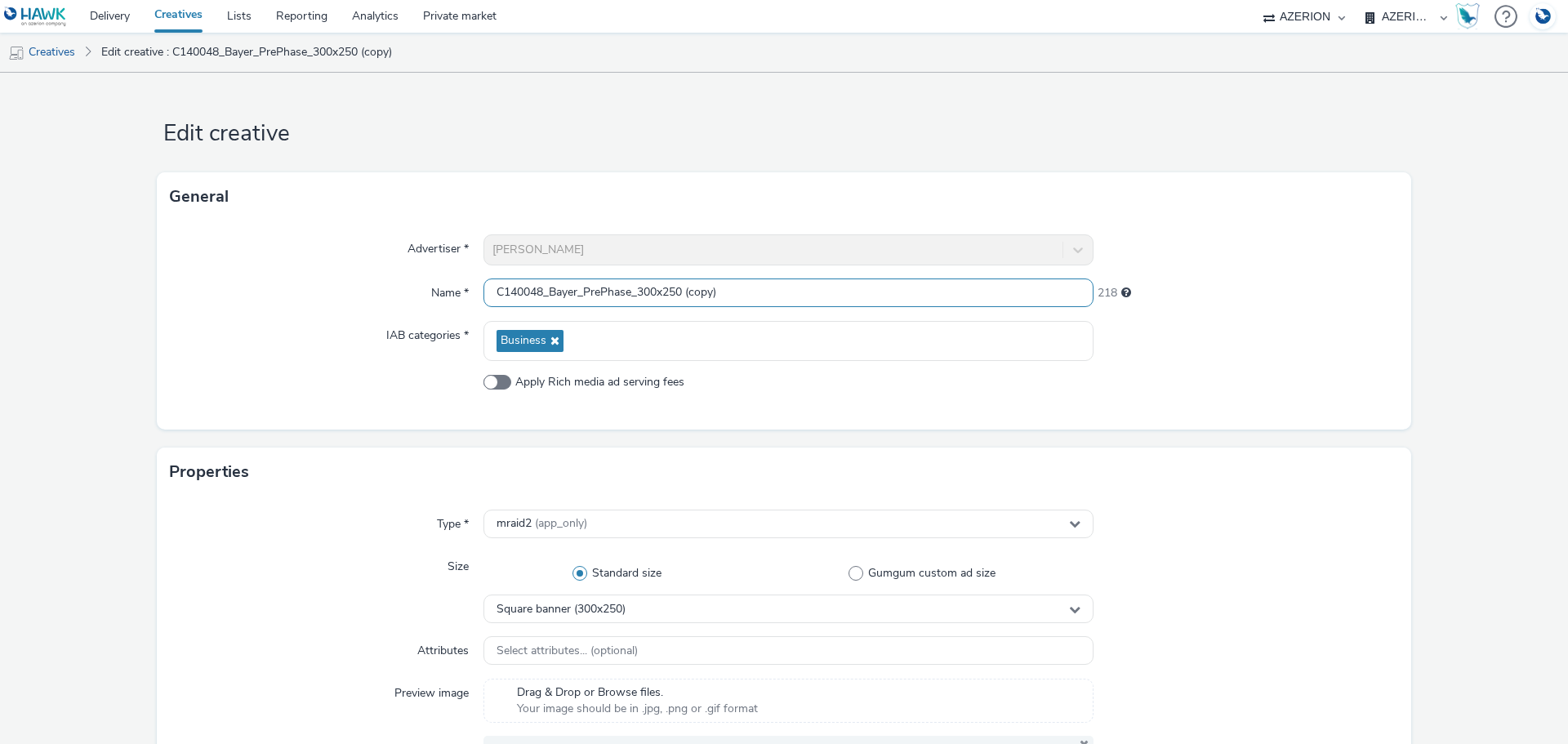
click at [649, 292] on input "C140048_Bayer_PrePhase_300x250 (copy)" at bounding box center [789, 292] width 610 height 28
click at [669, 292] on input "C140048_Bayer_PrePhase_320x250 (copy)" at bounding box center [789, 292] width 610 height 28
drag, startPoint x: 678, startPoint y: 290, endPoint x: 818, endPoint y: 298, distance: 140.2
click at [818, 298] on input "C140048_Bayer_PrePhase_320x50 (copy)" at bounding box center [789, 292] width 610 height 28
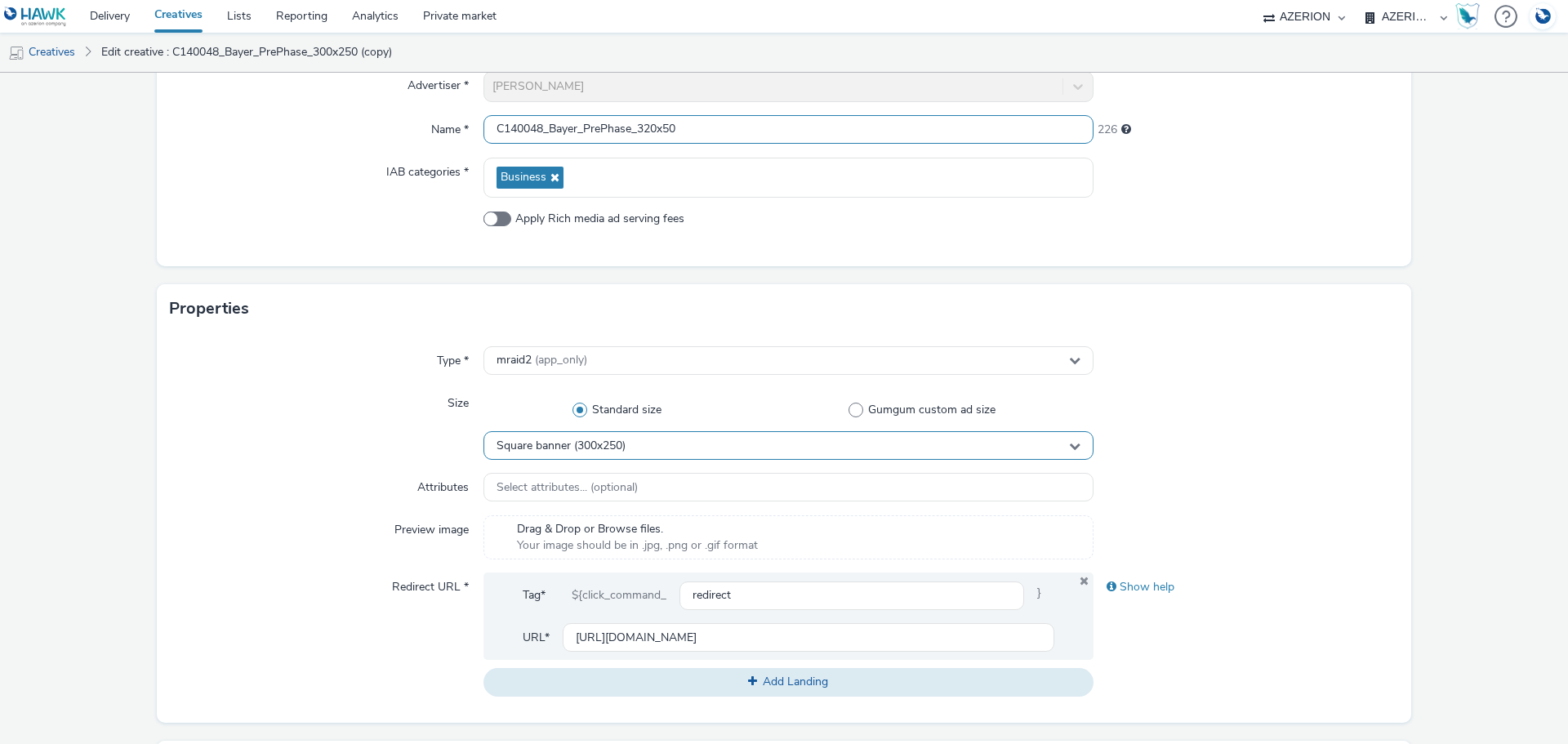
type input "C140048_Bayer_PrePhase_320x50"
click at [670, 448] on div "Square banner (300x250)" at bounding box center [789, 445] width 610 height 28
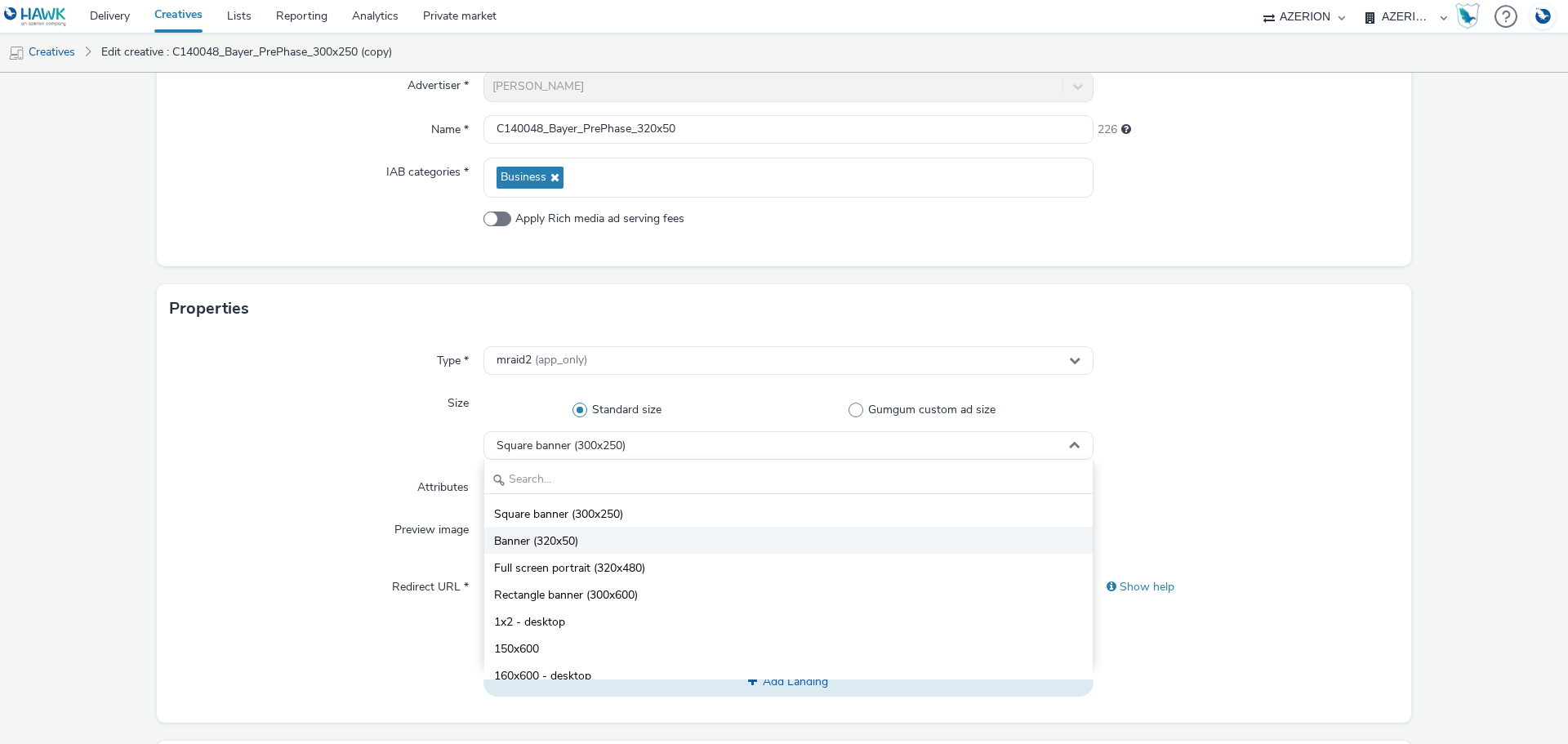
click at [628, 546] on li "Banner (320x50)" at bounding box center [789, 540] width 608 height 27
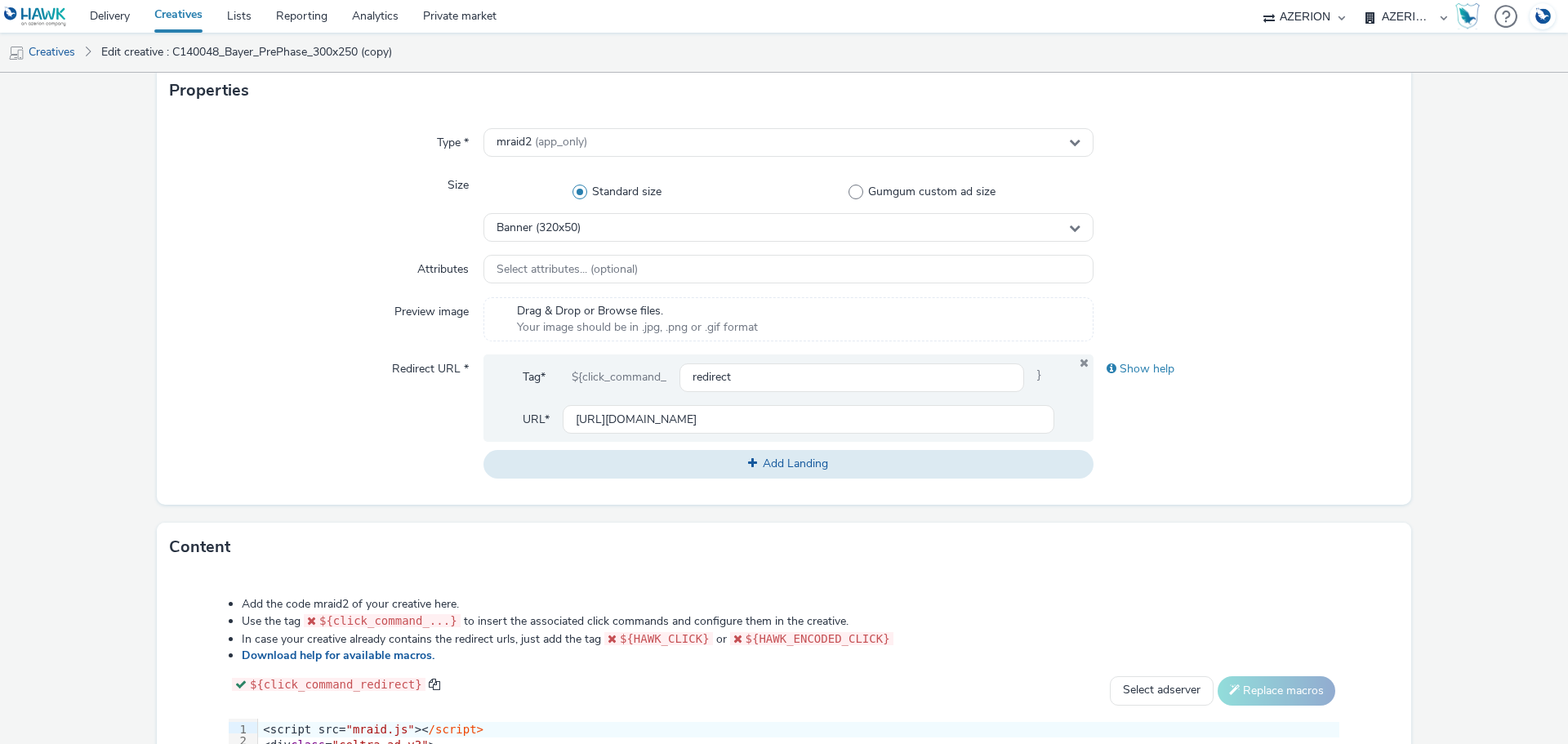
scroll to position [408, 0]
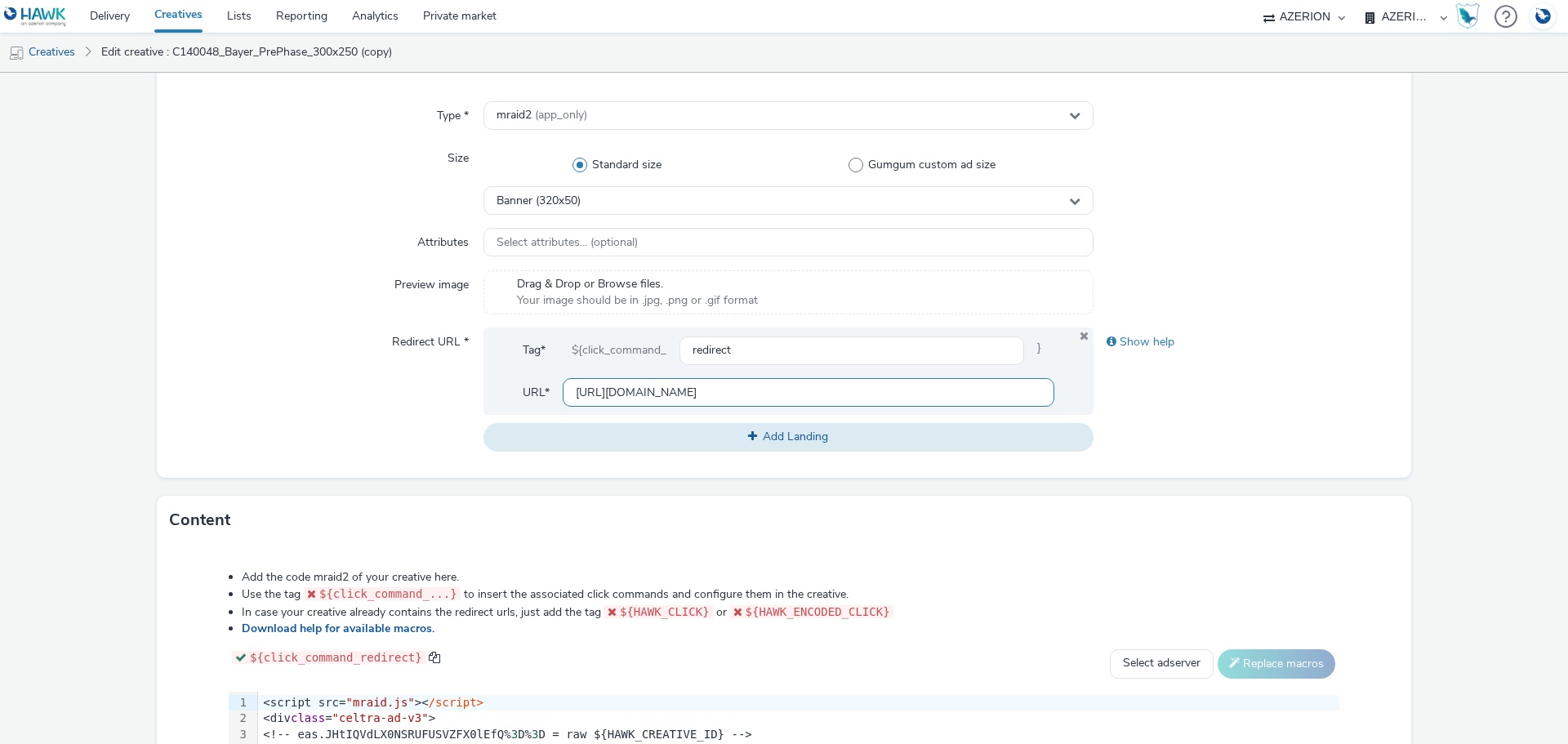
click at [765, 397] on input "[URL][DOMAIN_NAME]" at bounding box center [809, 392] width 492 height 28
paste input "20x"
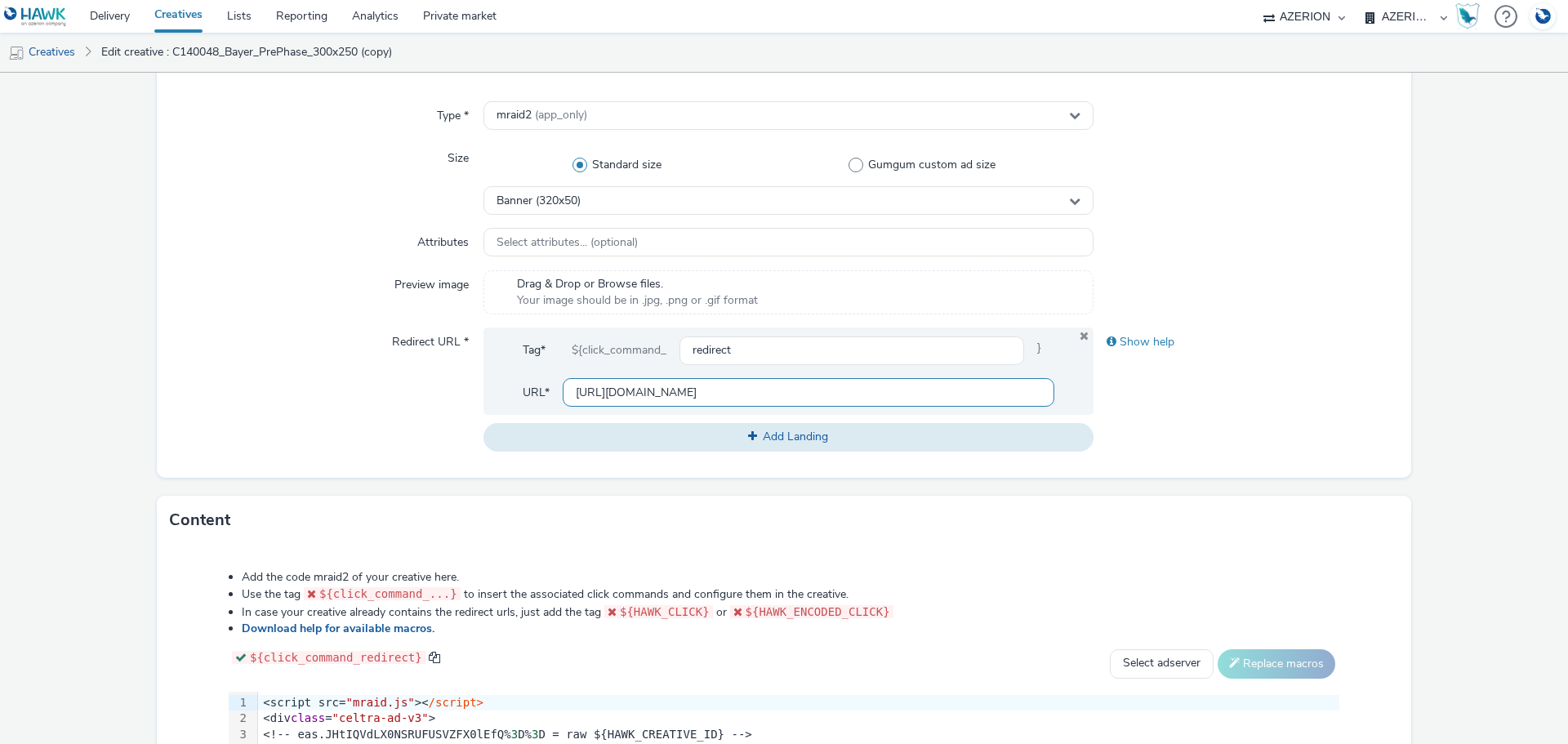
click at [679, 390] on input "[URL][DOMAIN_NAME]" at bounding box center [809, 392] width 492 height 28
type input "[URL][DOMAIN_NAME]"
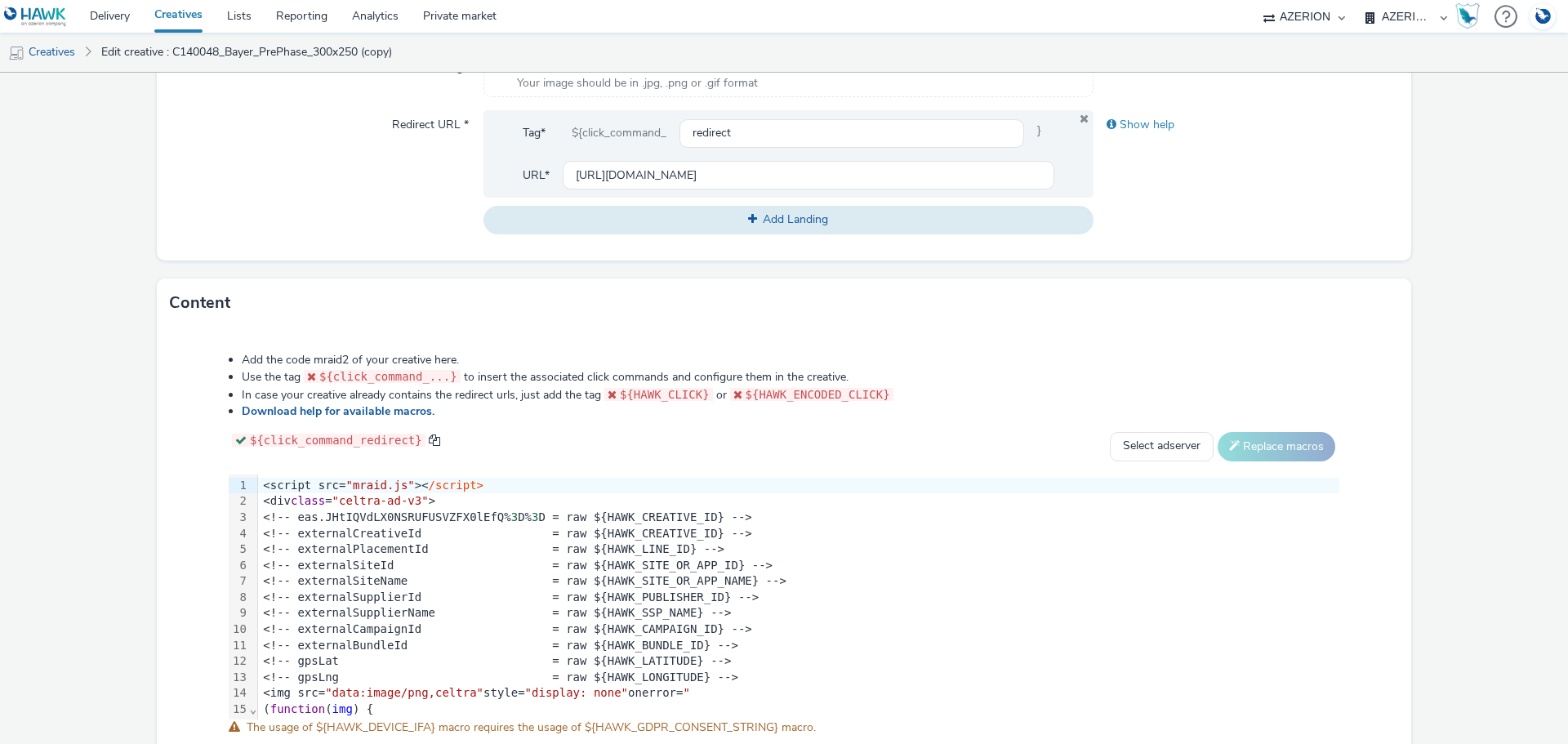
scroll to position [653, 0]
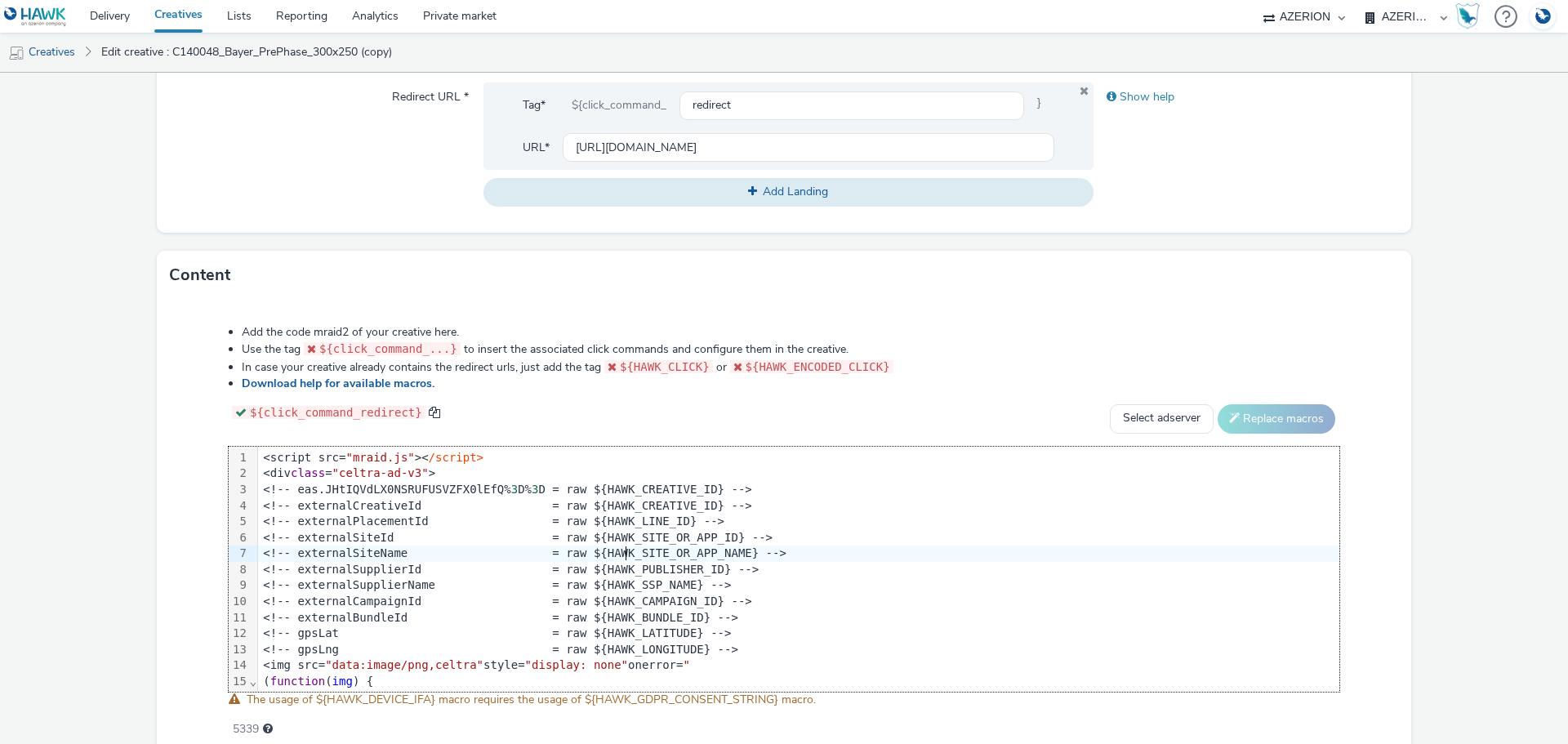
drag, startPoint x: 624, startPoint y: 548, endPoint x: 614, endPoint y: 544, distance: 10.8
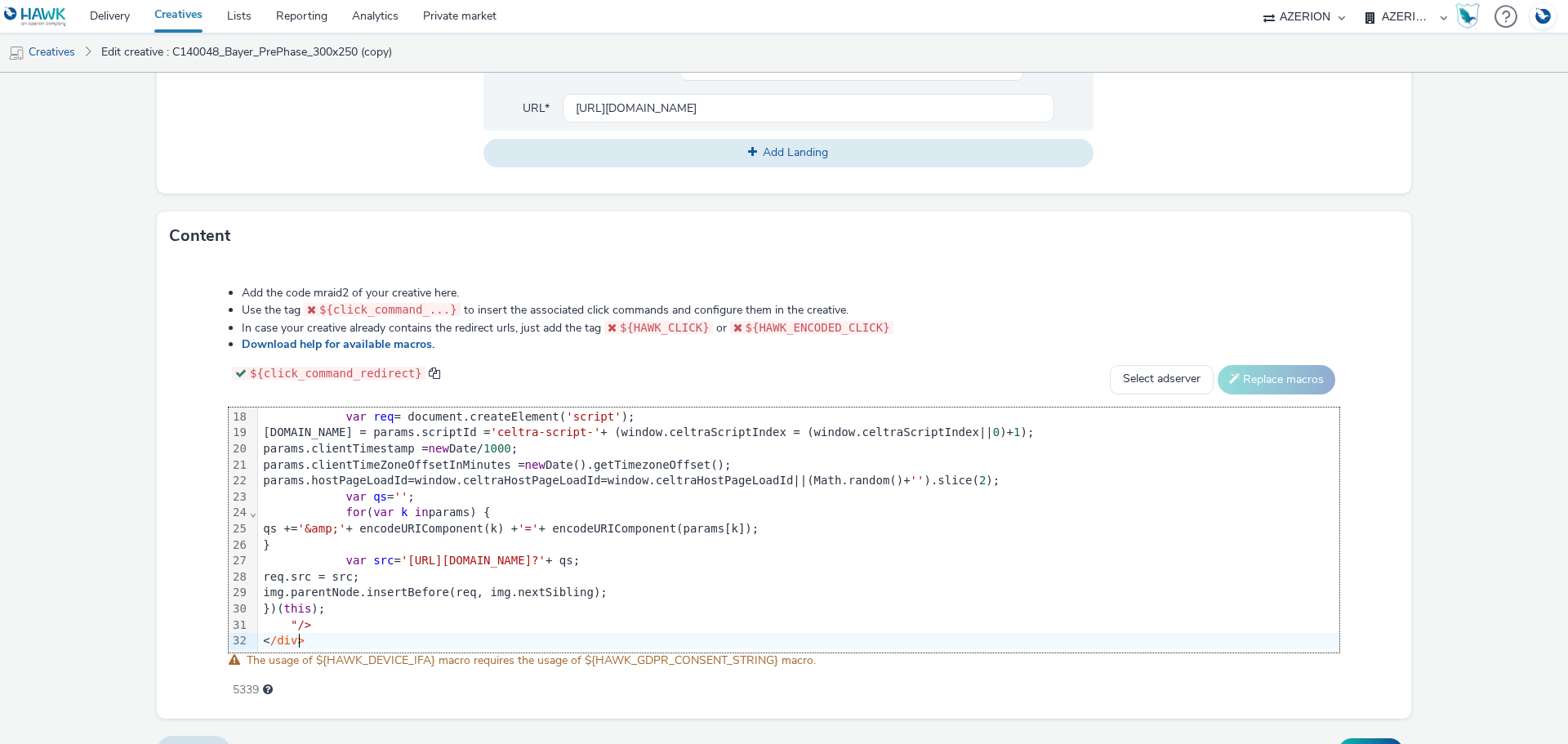
scroll to position [726, 0]
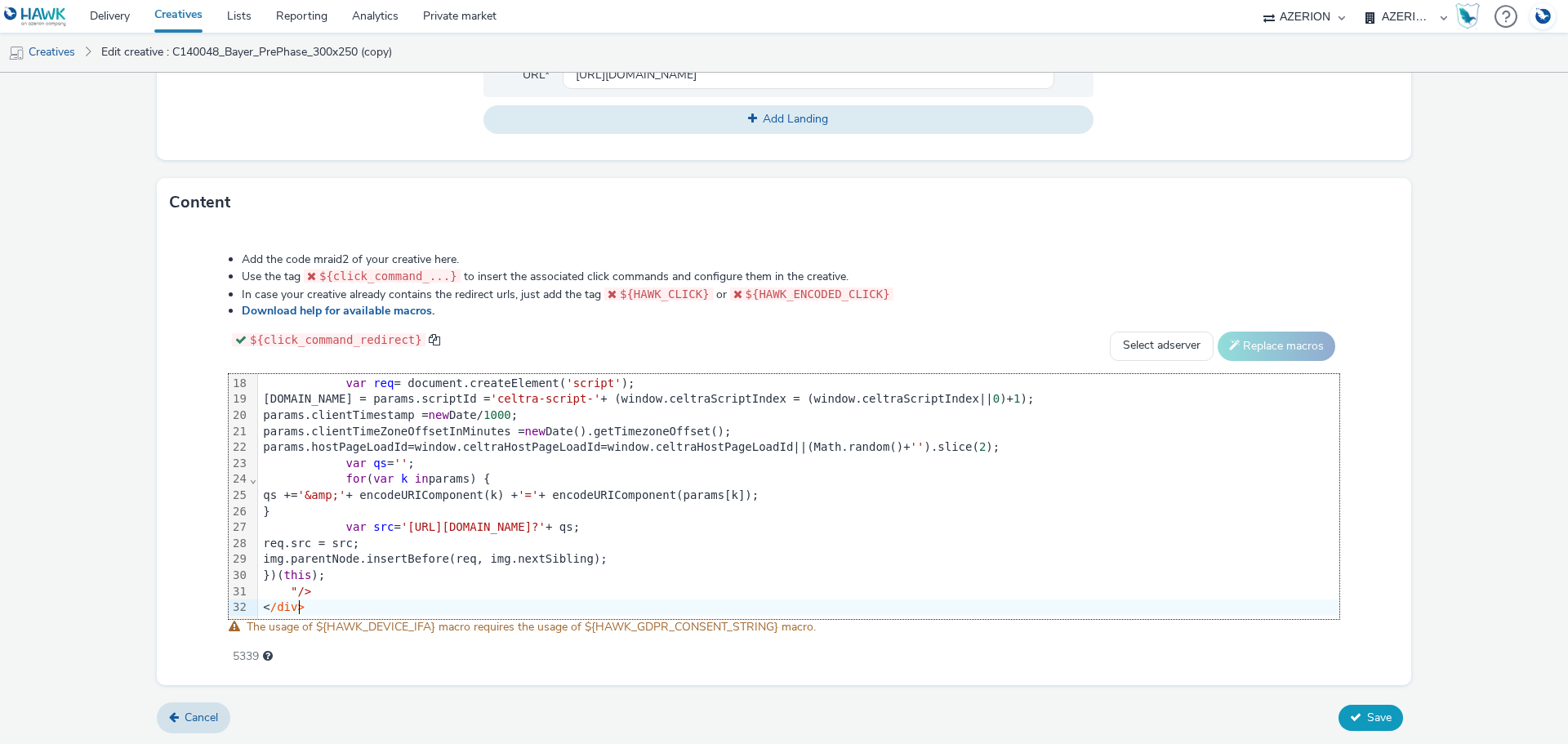
click at [1376, 719] on span "Save" at bounding box center [1379, 717] width 25 height 15
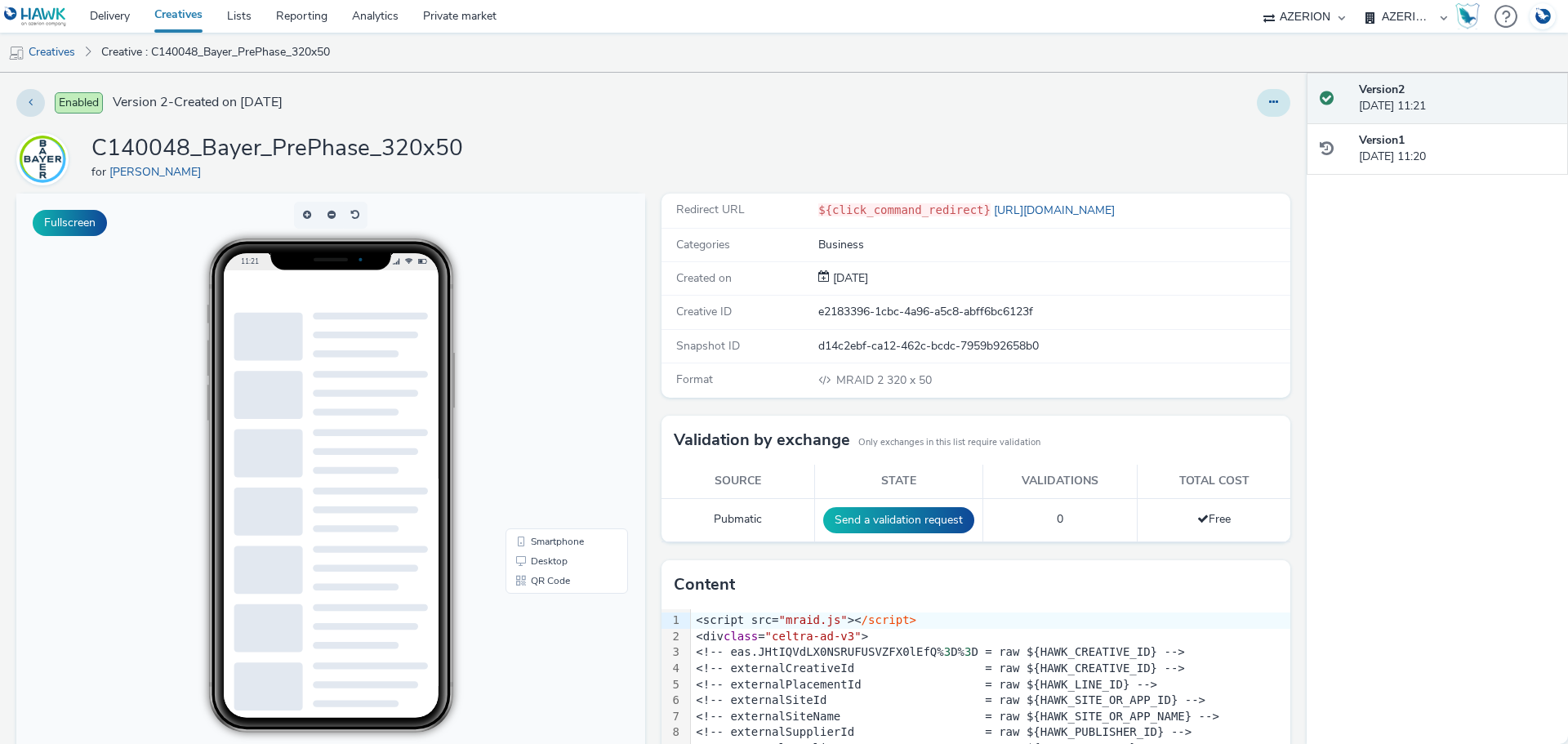
click at [1262, 108] on button at bounding box center [1273, 103] width 34 height 28
click at [1230, 166] on link "Duplicate" at bounding box center [1229, 168] width 123 height 33
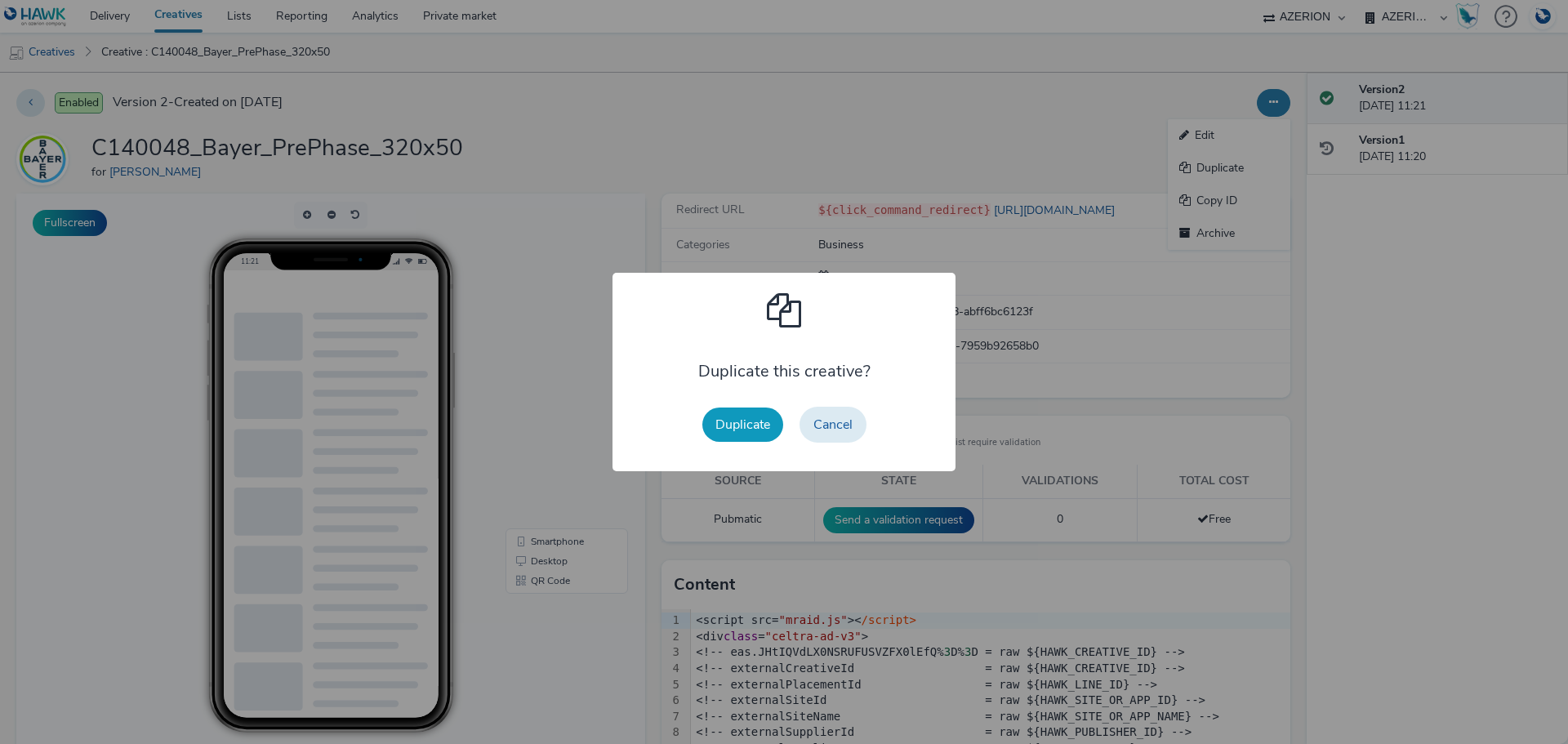
click at [742, 425] on button "Duplicate" at bounding box center [742, 425] width 81 height 35
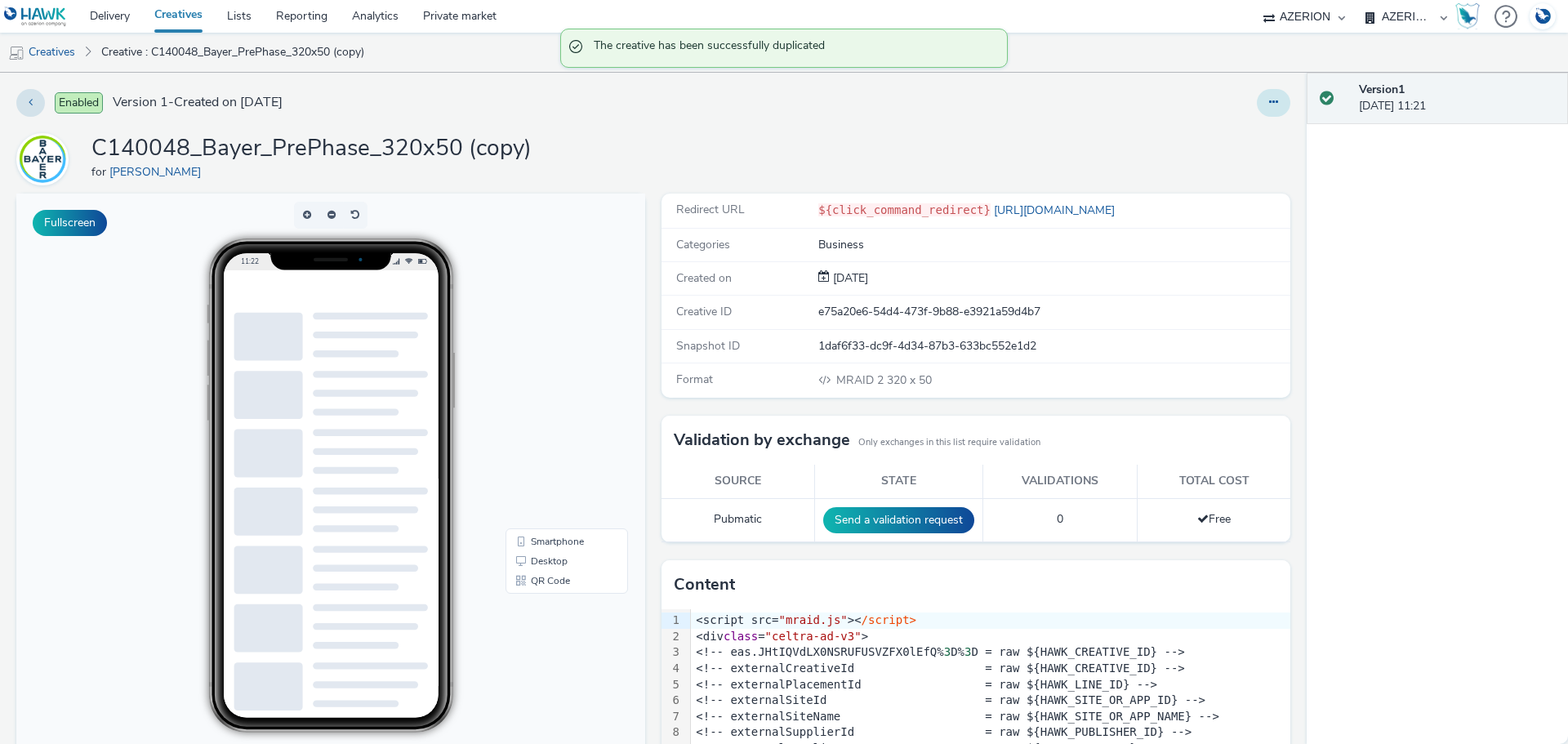
click at [1269, 102] on icon at bounding box center [1273, 102] width 9 height 12
click at [1236, 142] on link "Edit" at bounding box center [1229, 136] width 123 height 33
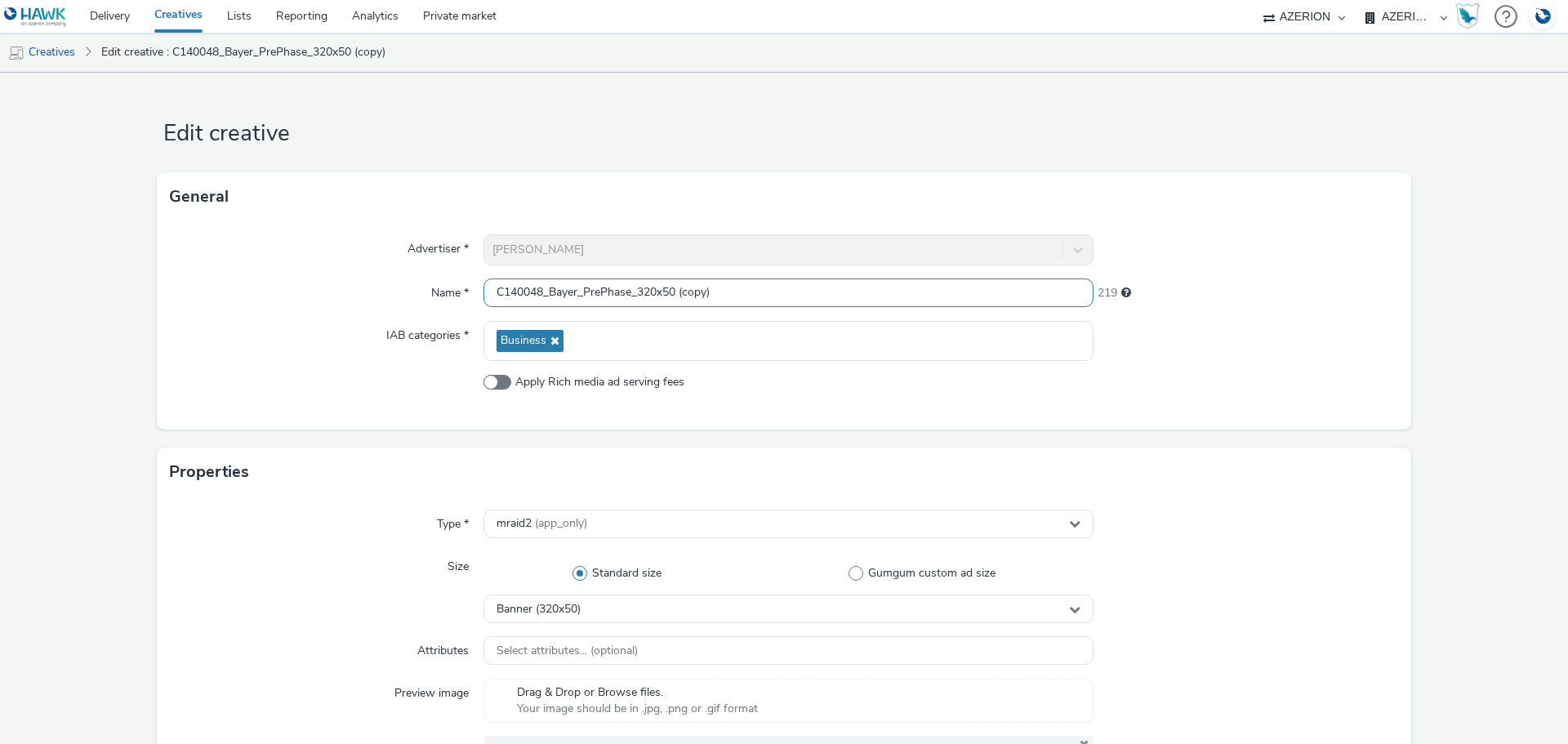
drag, startPoint x: 663, startPoint y: 291, endPoint x: 827, endPoint y: 297, distance: 164.1
click at [826, 297] on input "C140048_Bayer_PrePhase_320x50 (copy)" at bounding box center [789, 292] width 610 height 28
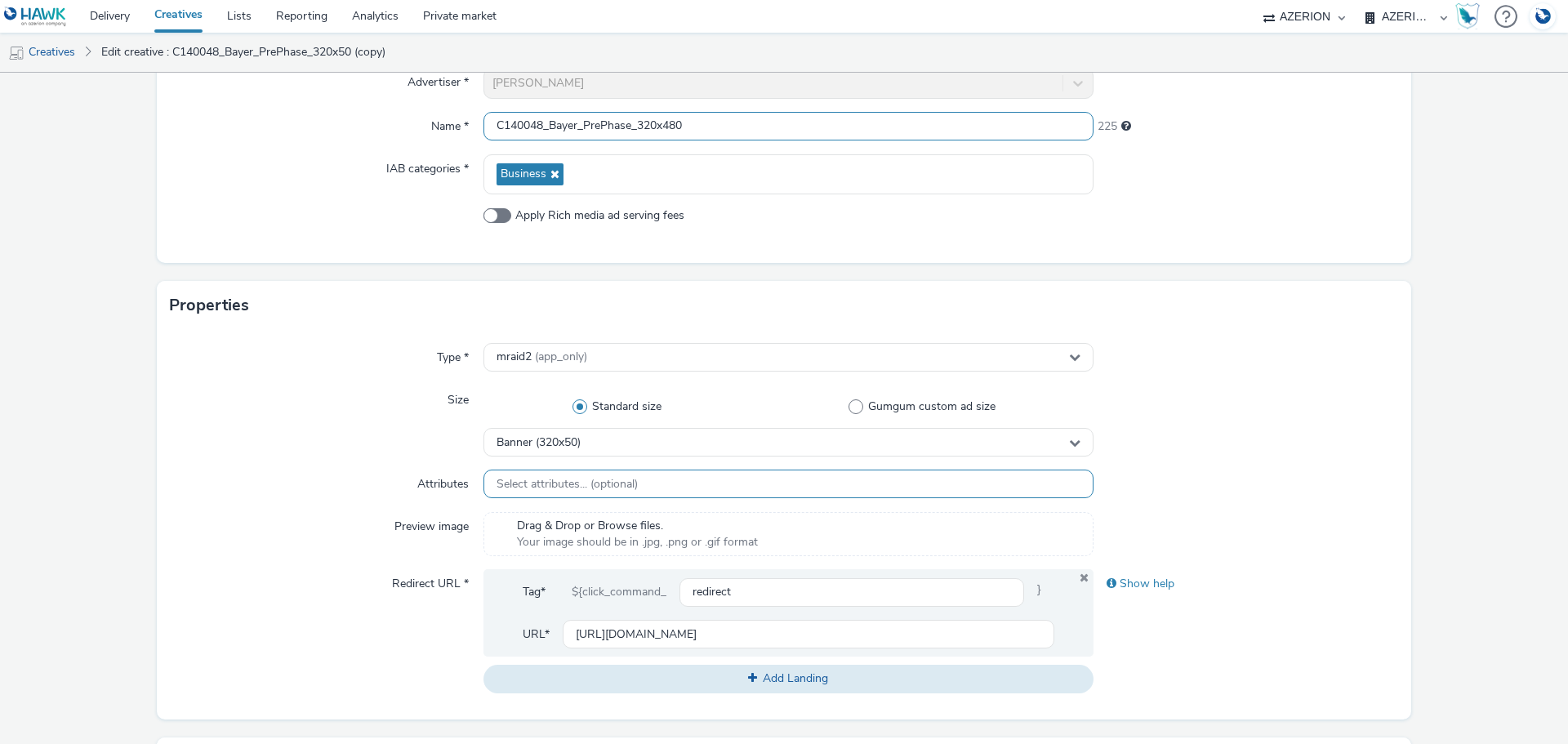
scroll to position [245, 0]
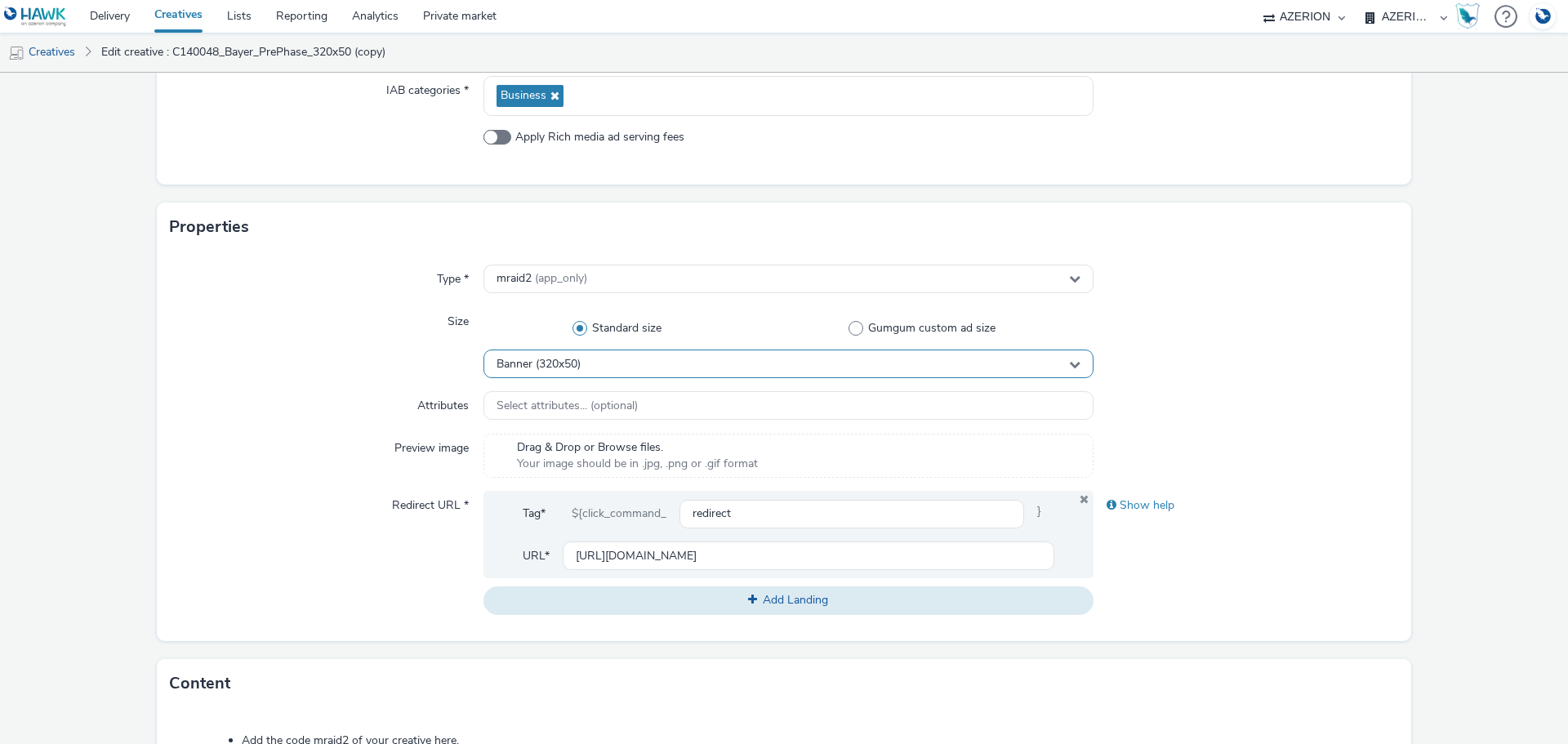
type input "C140048_Bayer_PrePhase_320x480"
click at [576, 377] on div "Banner (320x50)" at bounding box center [789, 363] width 610 height 28
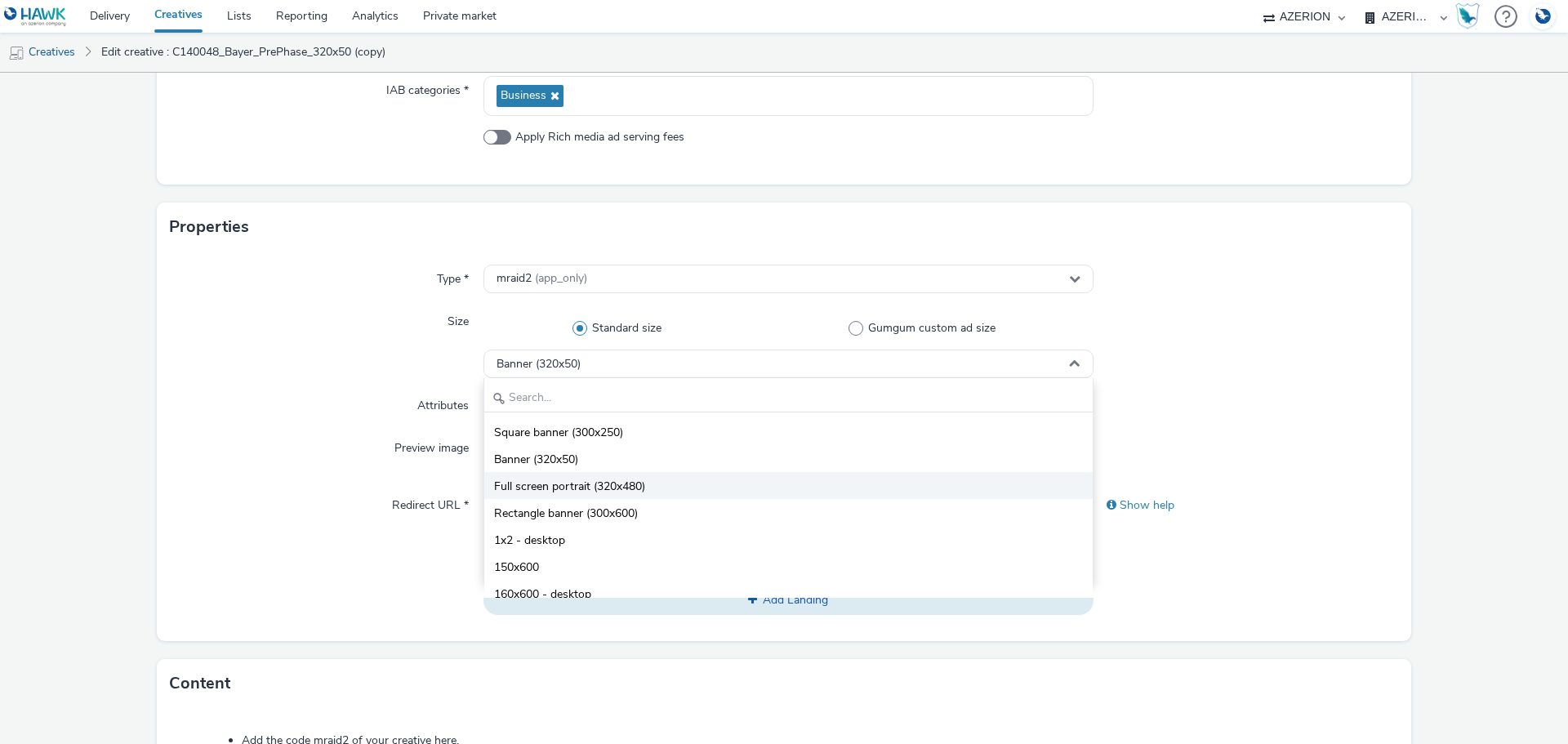
click at [625, 478] on span "Full screen portrait (320x480)" at bounding box center [569, 487] width 151 height 16
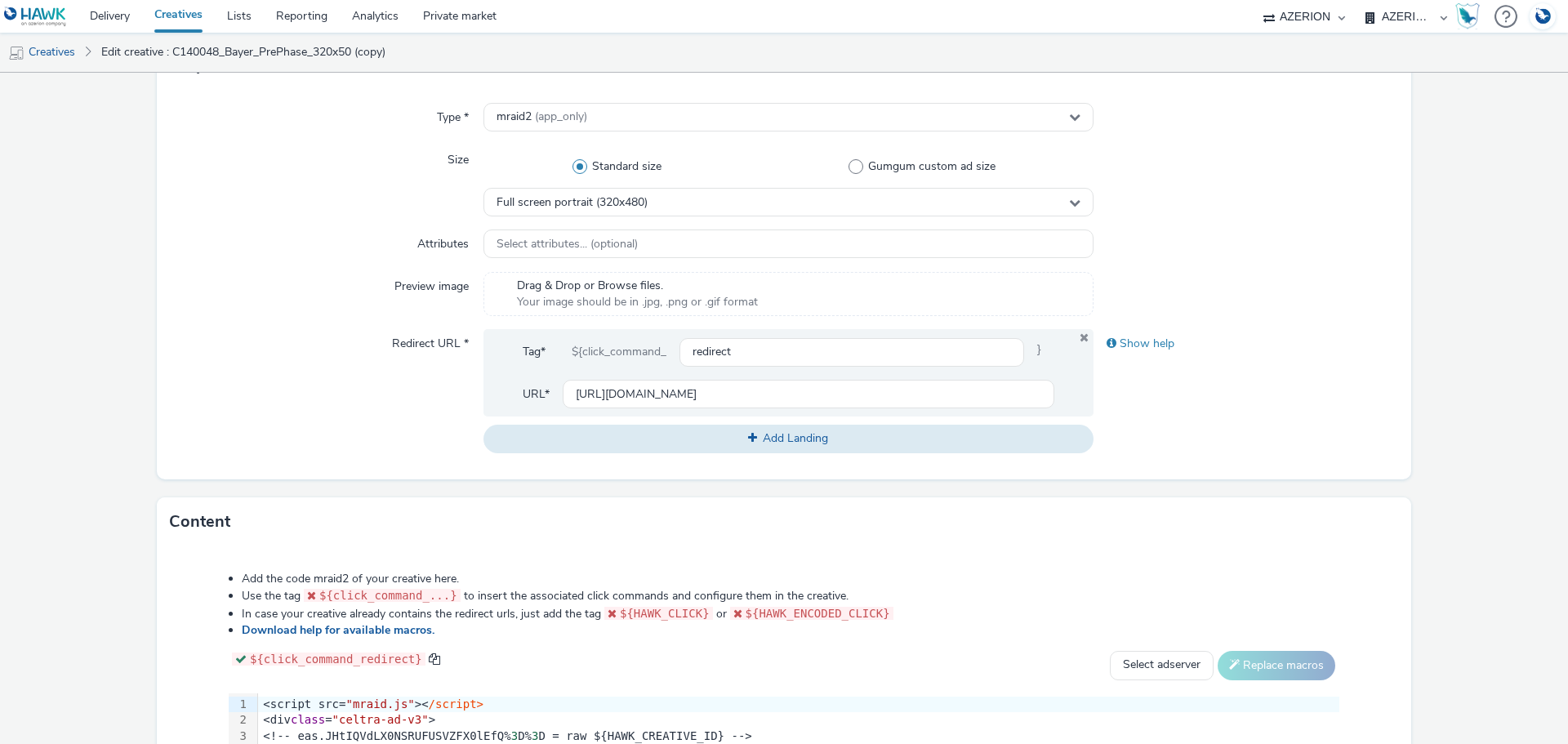
scroll to position [408, 0]
click at [780, 397] on input "[URL][DOMAIN_NAME]" at bounding box center [809, 392] width 492 height 28
paste input "48"
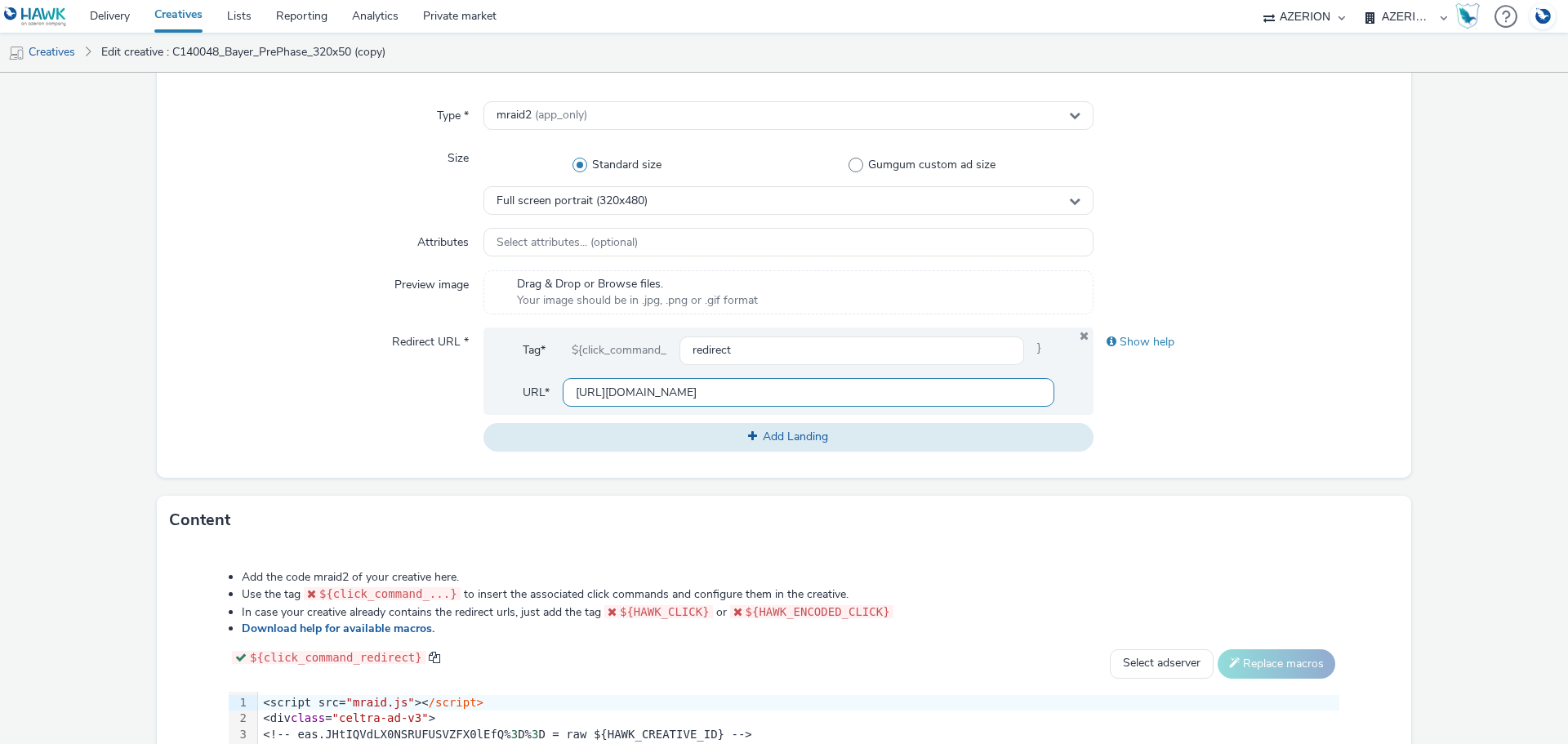
scroll to position [0, 78]
type input "[URL][DOMAIN_NAME]"
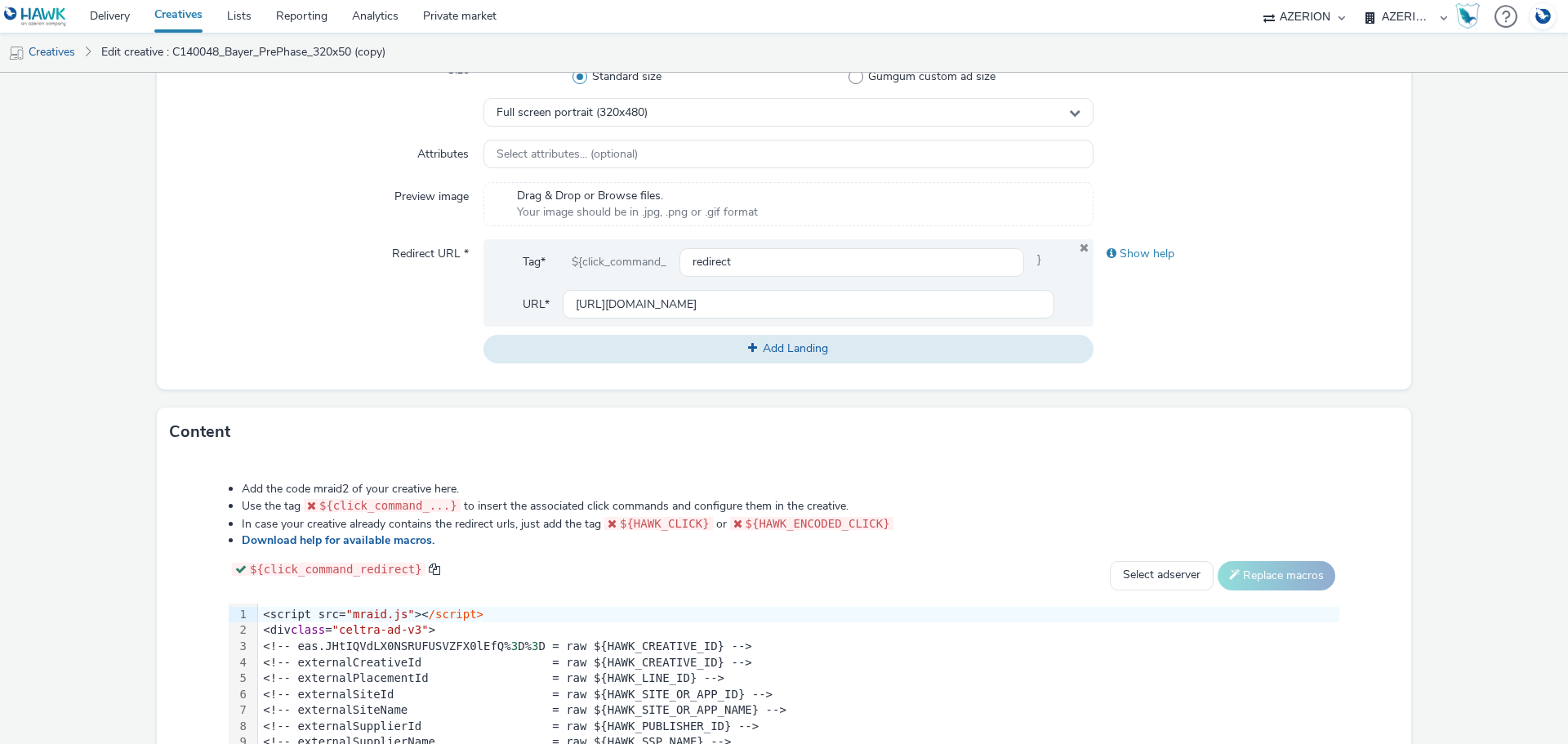
scroll to position [726, 0]
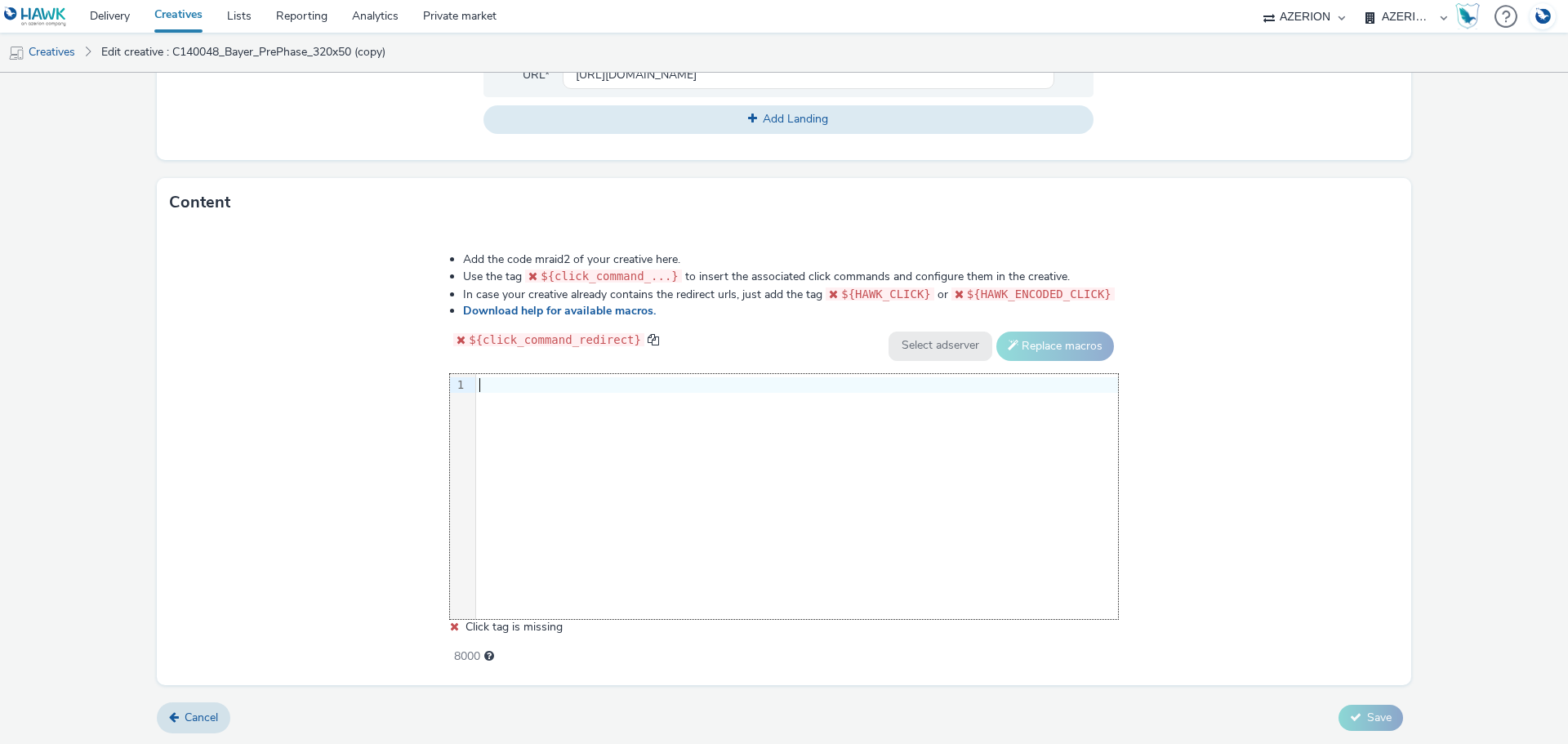
scroll to position [285, 0]
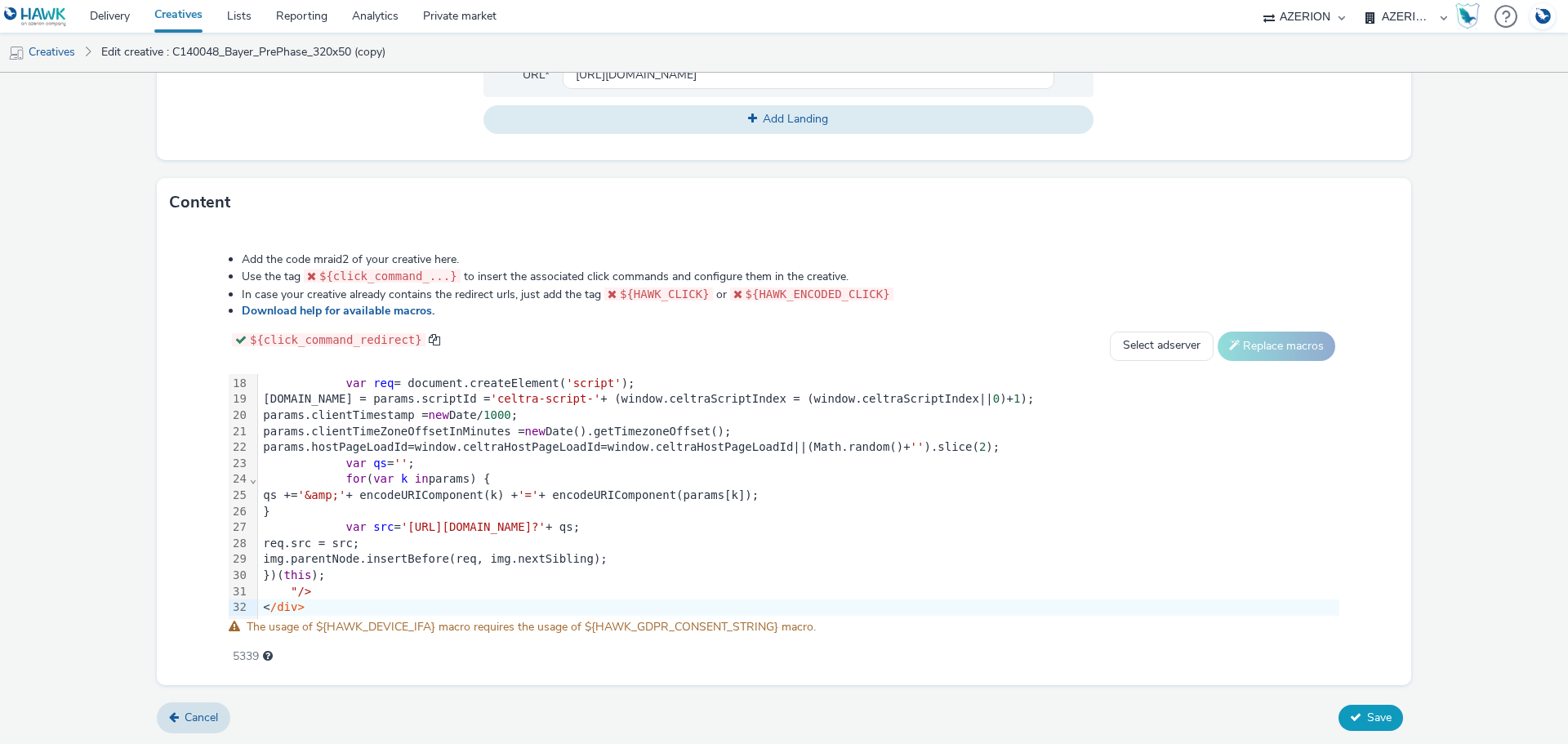
click at [1371, 719] on span "Save" at bounding box center [1379, 717] width 25 height 15
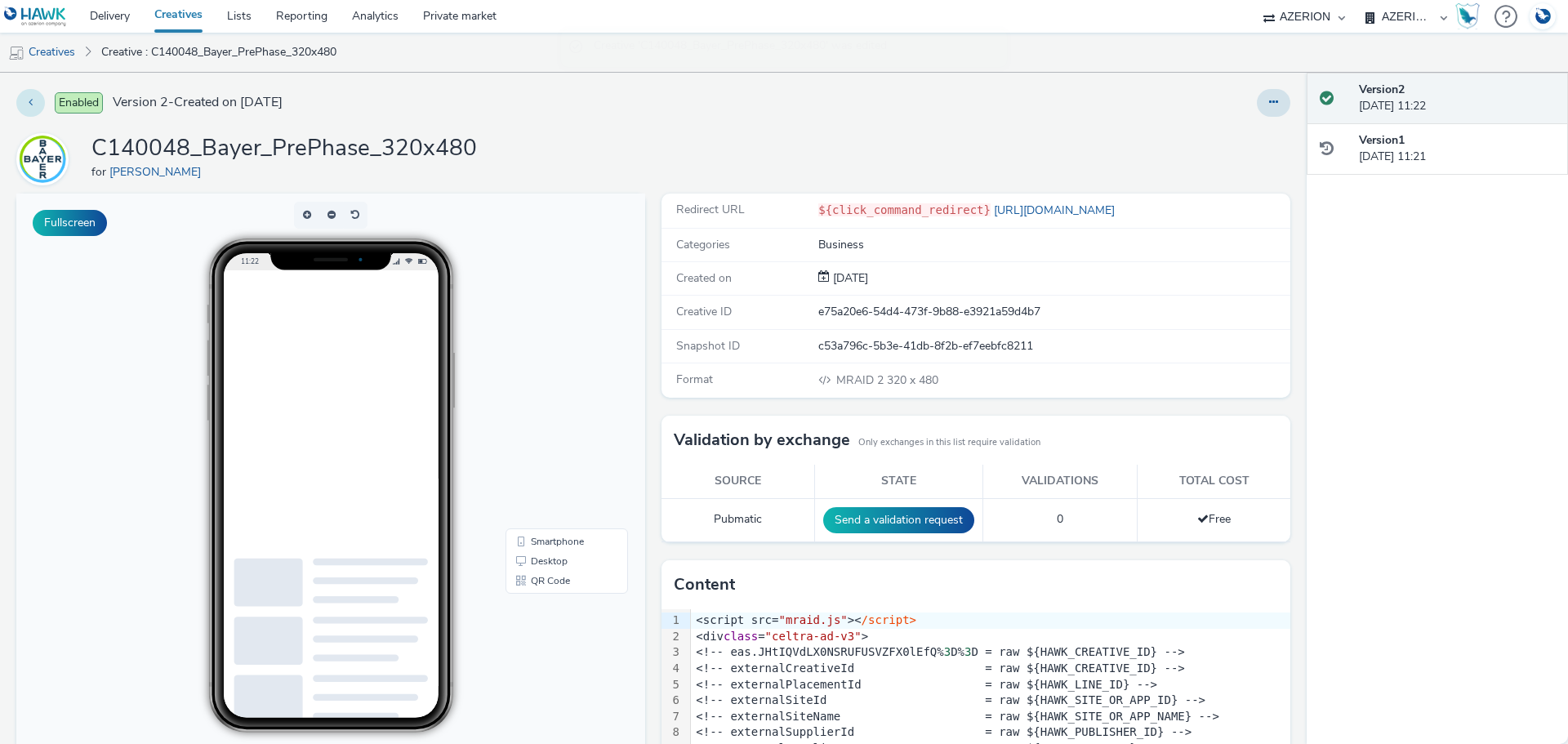
click at [26, 106] on button at bounding box center [30, 103] width 28 height 28
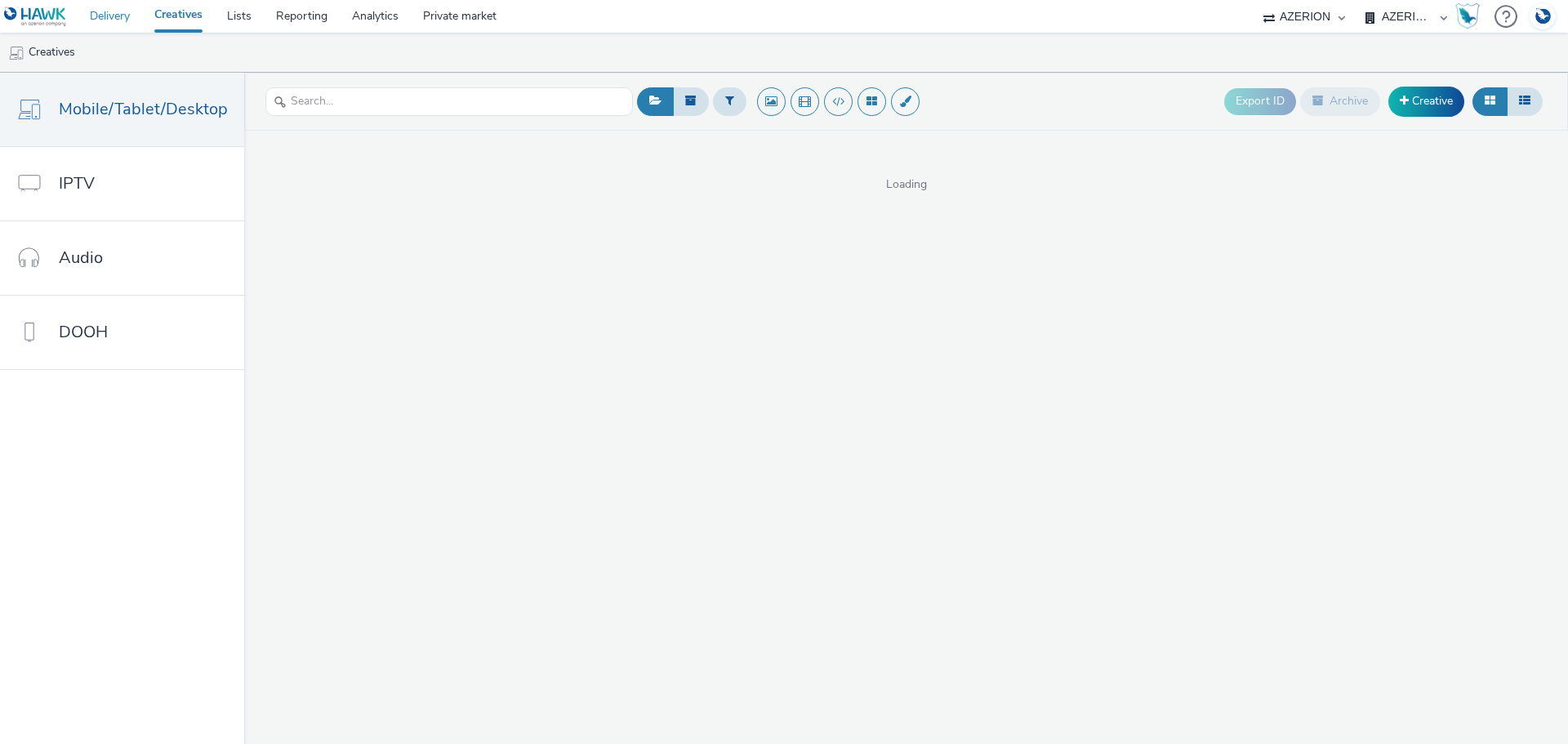
click at [116, 25] on link "Delivery" at bounding box center [109, 16] width 65 height 33
